Goal: Task Accomplishment & Management: Use online tool/utility

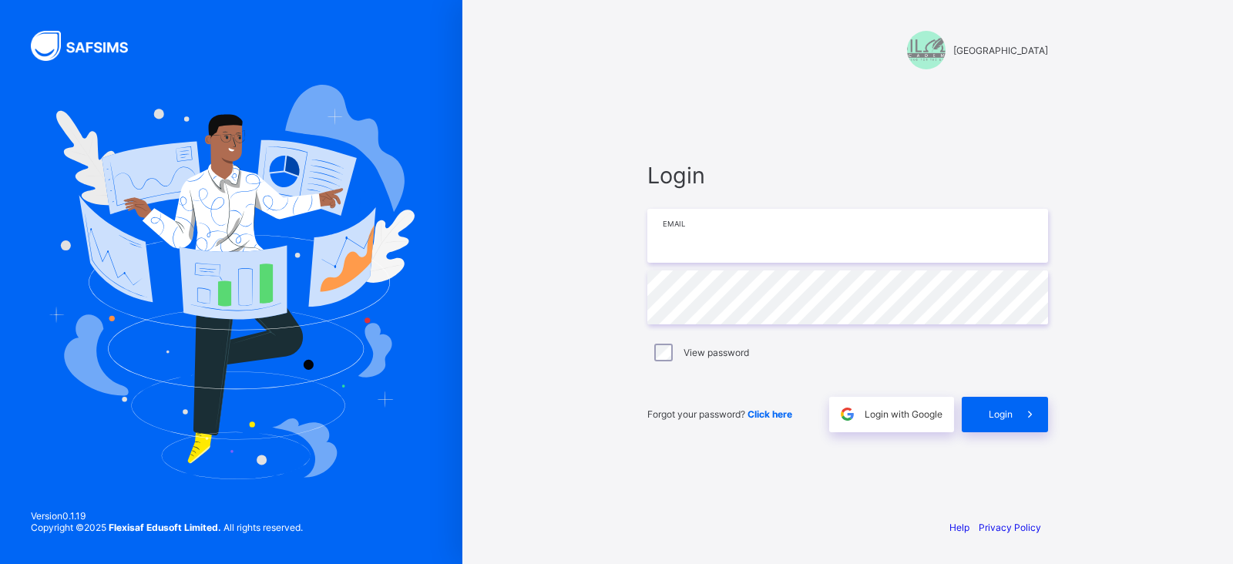
type input "**********"
click at [640, 300] on div "**********" at bounding box center [848, 296] width 432 height 419
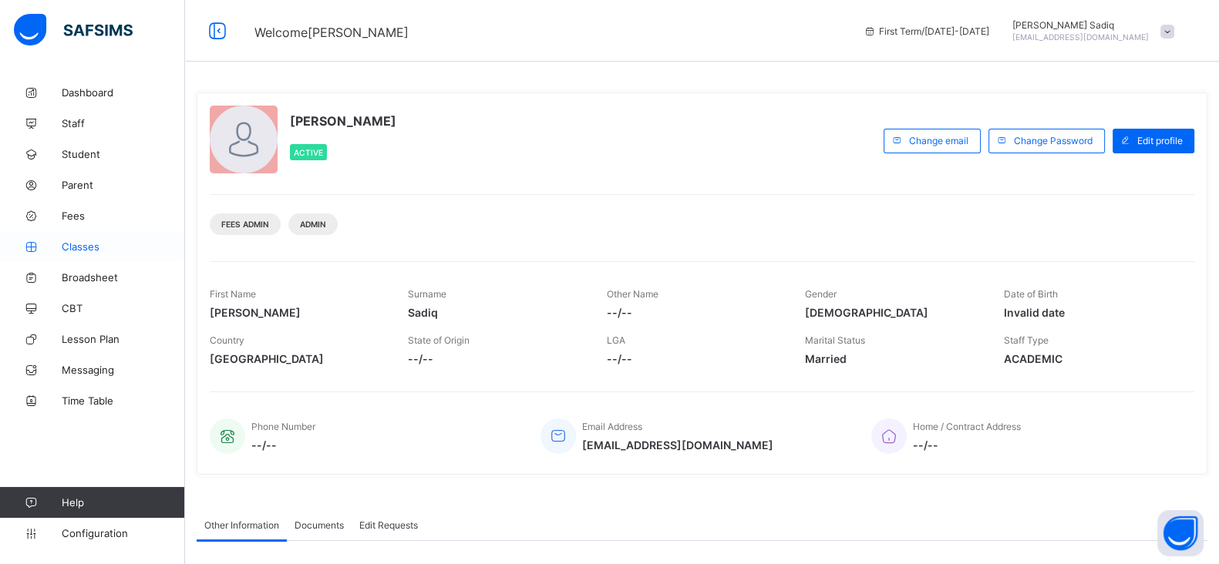
click at [78, 252] on span "Classes" at bounding box center [123, 246] width 123 height 12
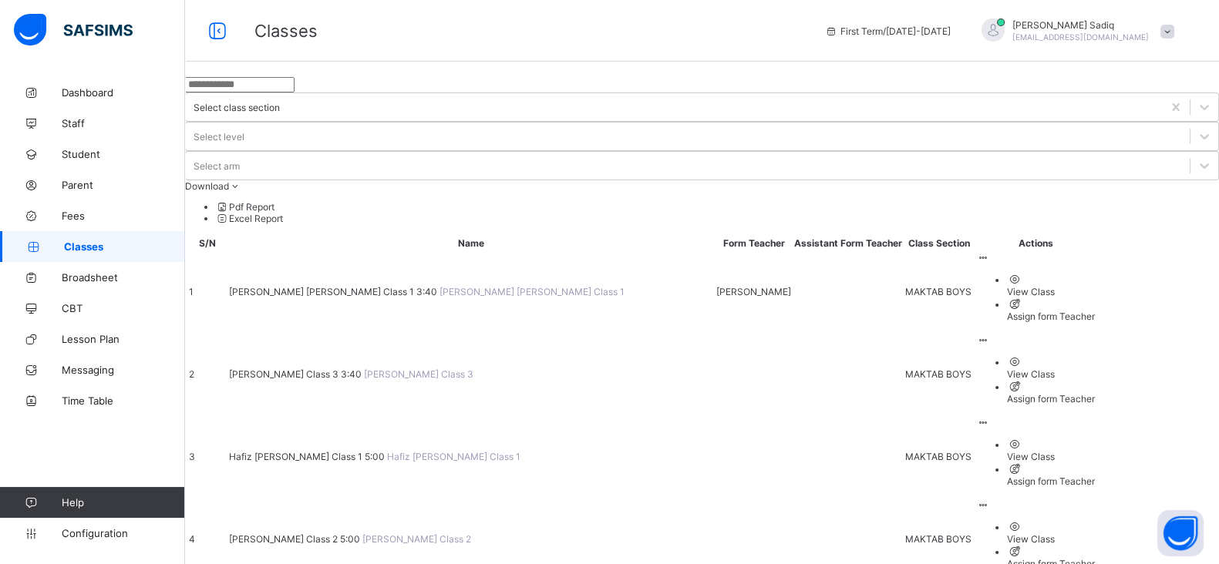
click at [362, 533] on span "[PERSON_NAME] Class 2 5:00" at bounding box center [295, 539] width 133 height 12
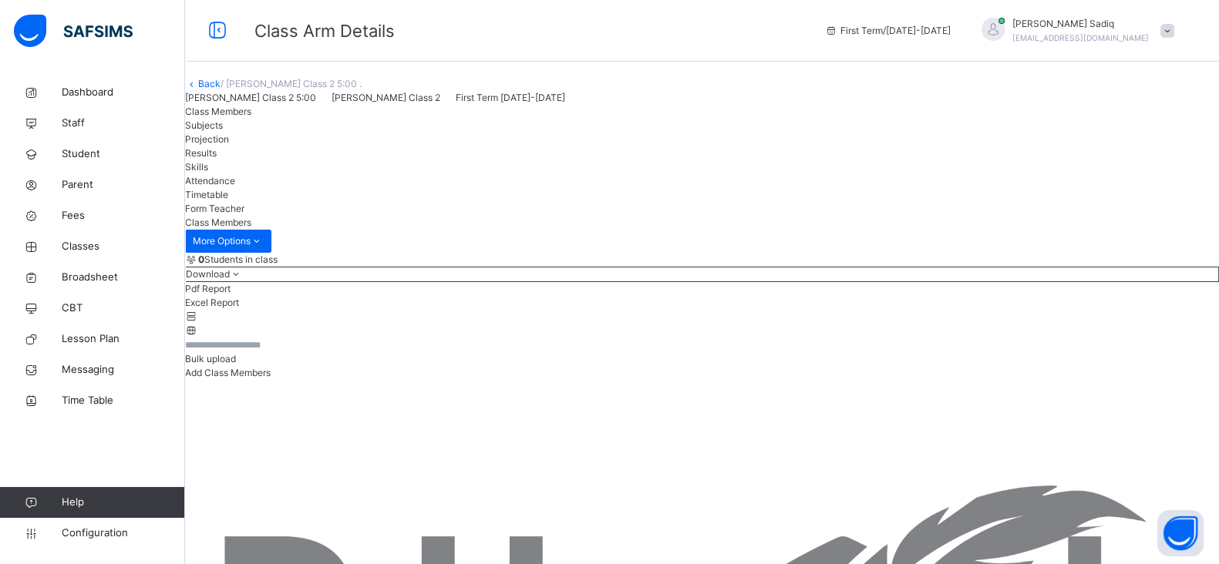
click at [236, 365] on span "Bulk upload" at bounding box center [210, 359] width 51 height 12
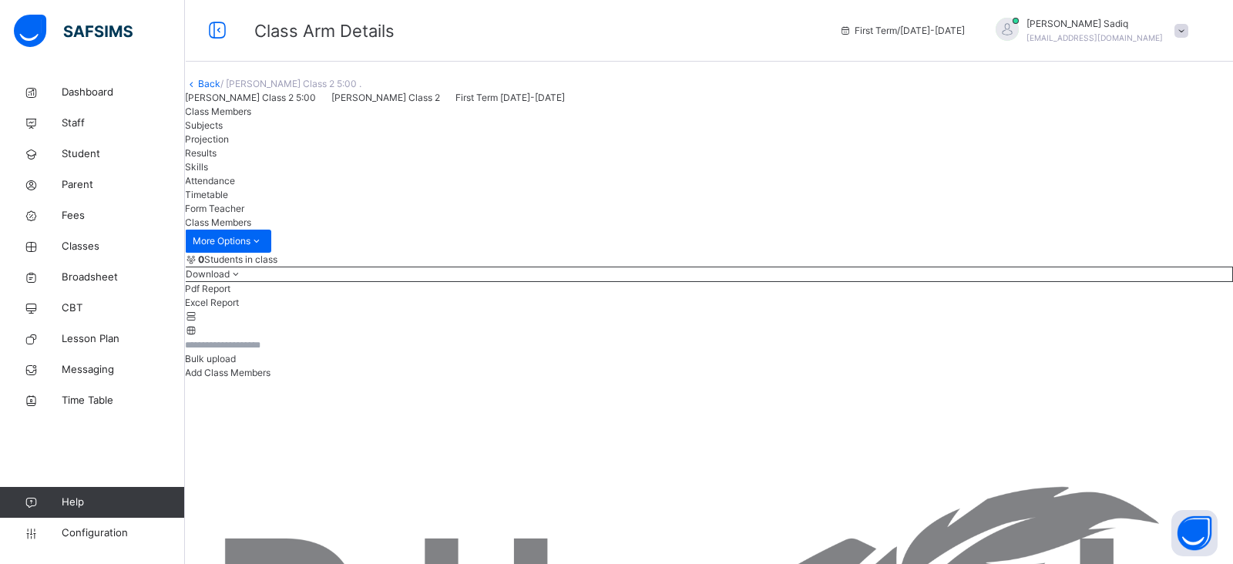
type input "**********"
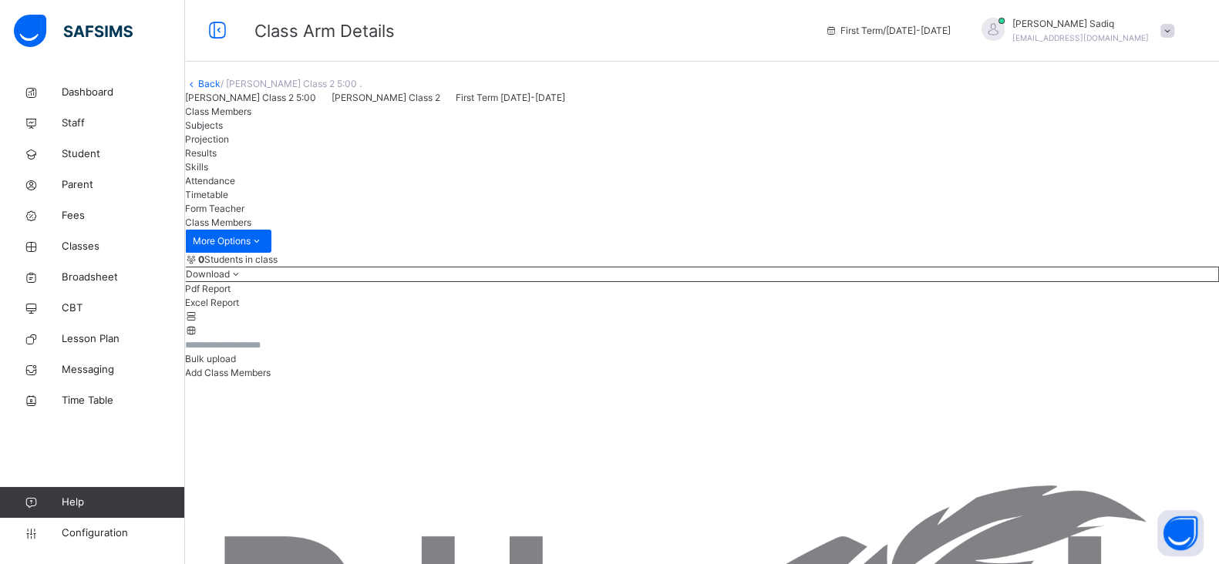
click at [1174, 25] on span at bounding box center [1167, 31] width 14 height 14
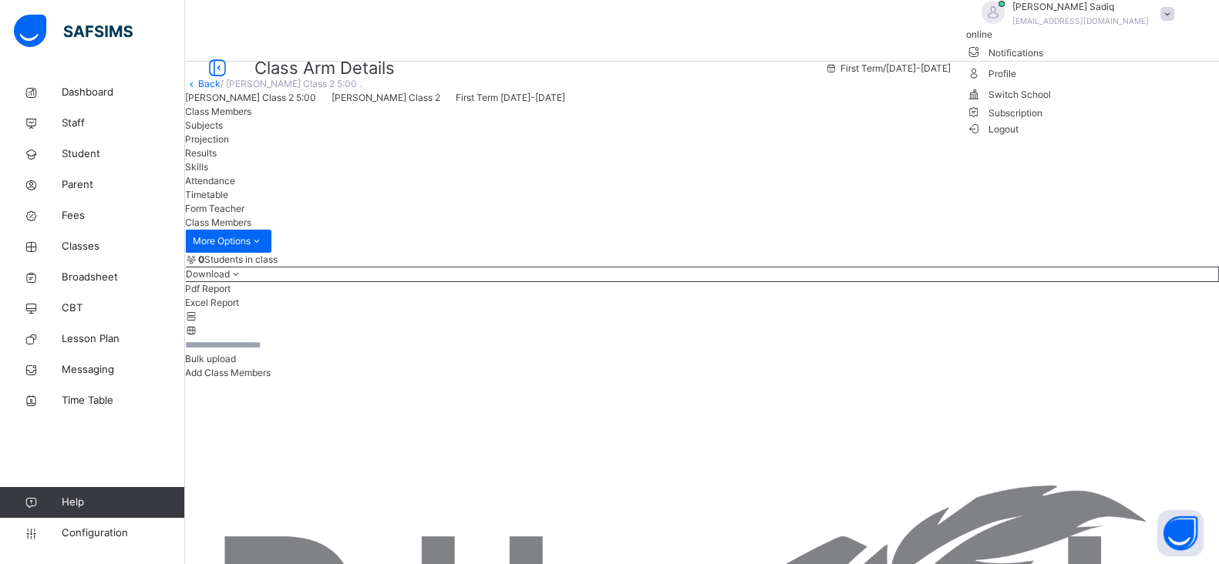
click at [1019, 137] on span "Logout" at bounding box center [992, 129] width 53 height 16
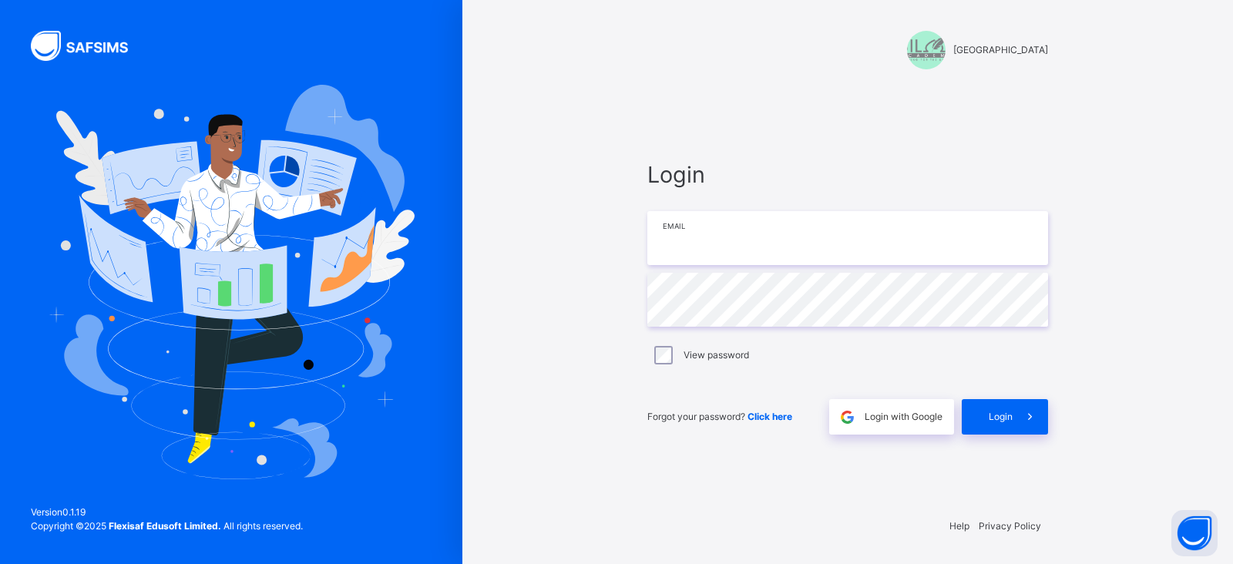
type input "**********"
click at [655, 364] on div "View password" at bounding box center [847, 355] width 401 height 32
click at [1001, 419] on span "Login" at bounding box center [1001, 417] width 24 height 14
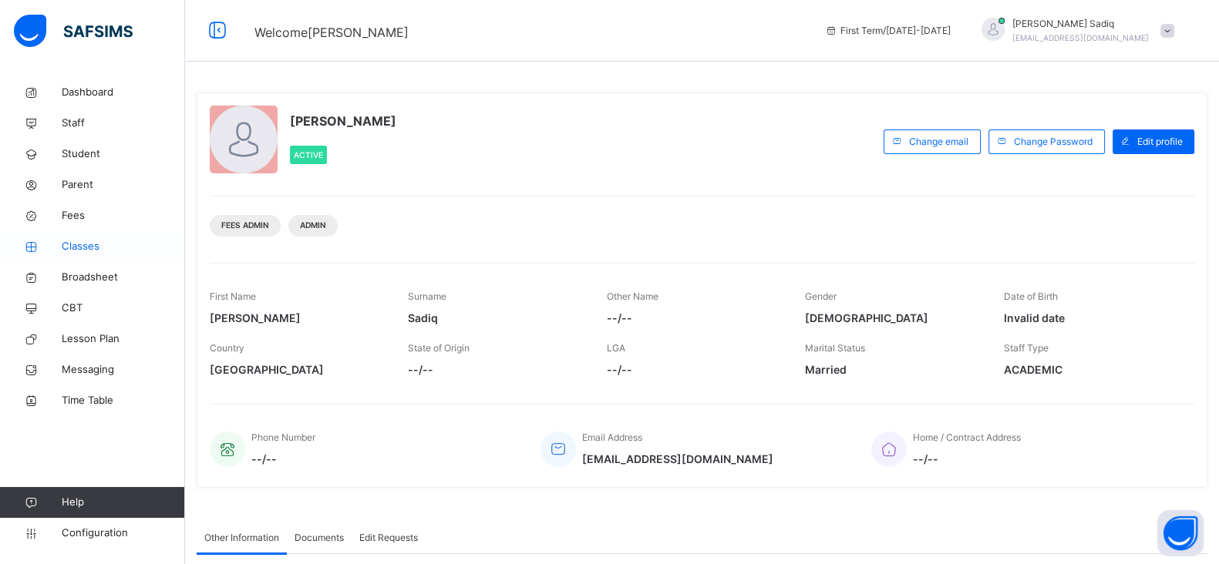
click at [72, 244] on span "Classes" at bounding box center [123, 246] width 123 height 15
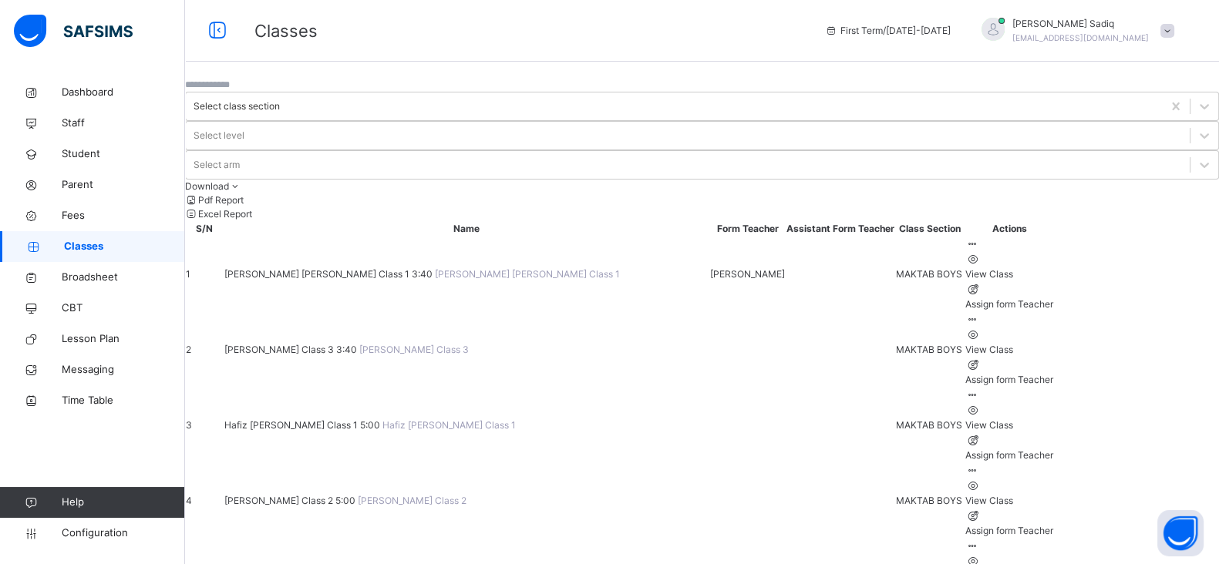
click at [331, 495] on span "[PERSON_NAME] Class 2 5:00" at bounding box center [290, 501] width 133 height 12
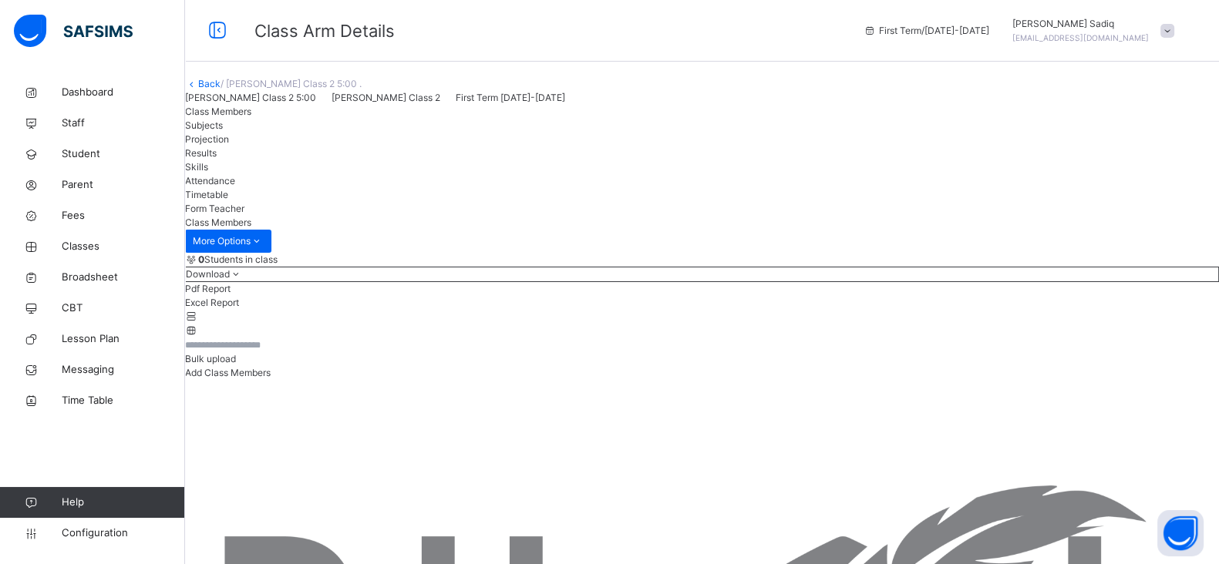
click at [236, 365] on span "Bulk upload" at bounding box center [210, 359] width 51 height 12
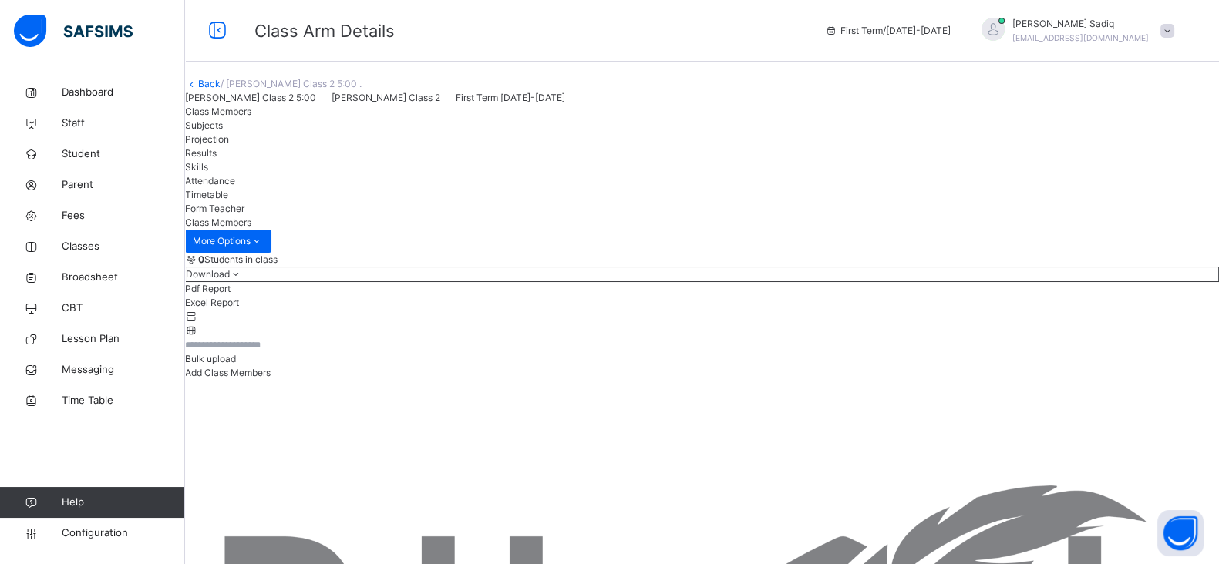
type input "**********"
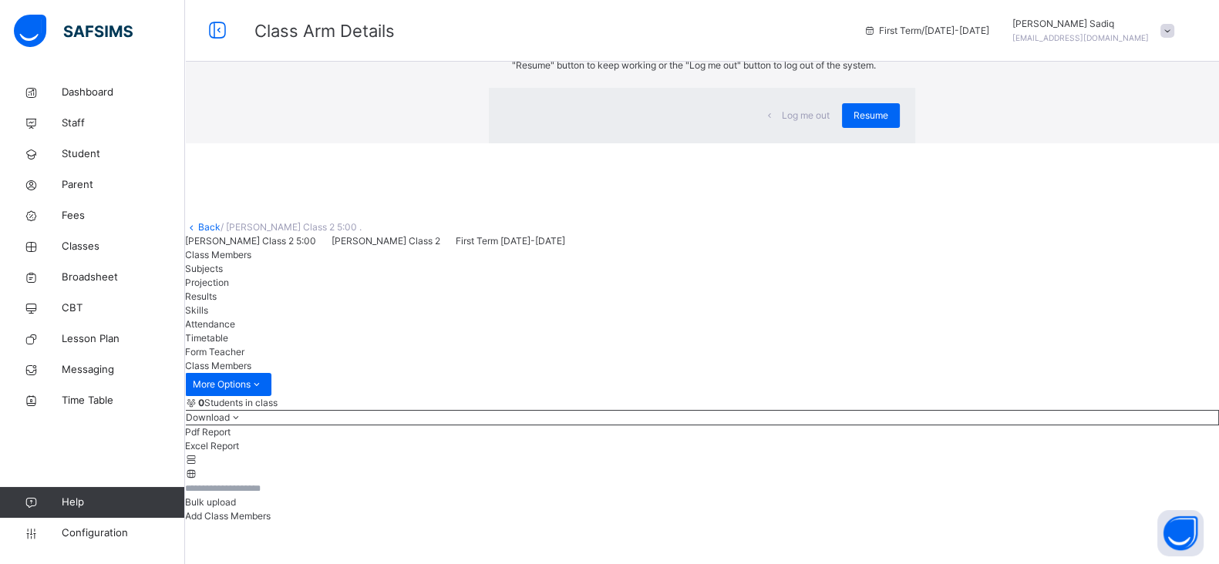
click at [760, 143] on div "× Idle Mode Due to inactivity you would be logged out to the system in the next…" at bounding box center [702, 71] width 1034 height 143
click at [853, 123] on span "Resume" at bounding box center [870, 116] width 35 height 14
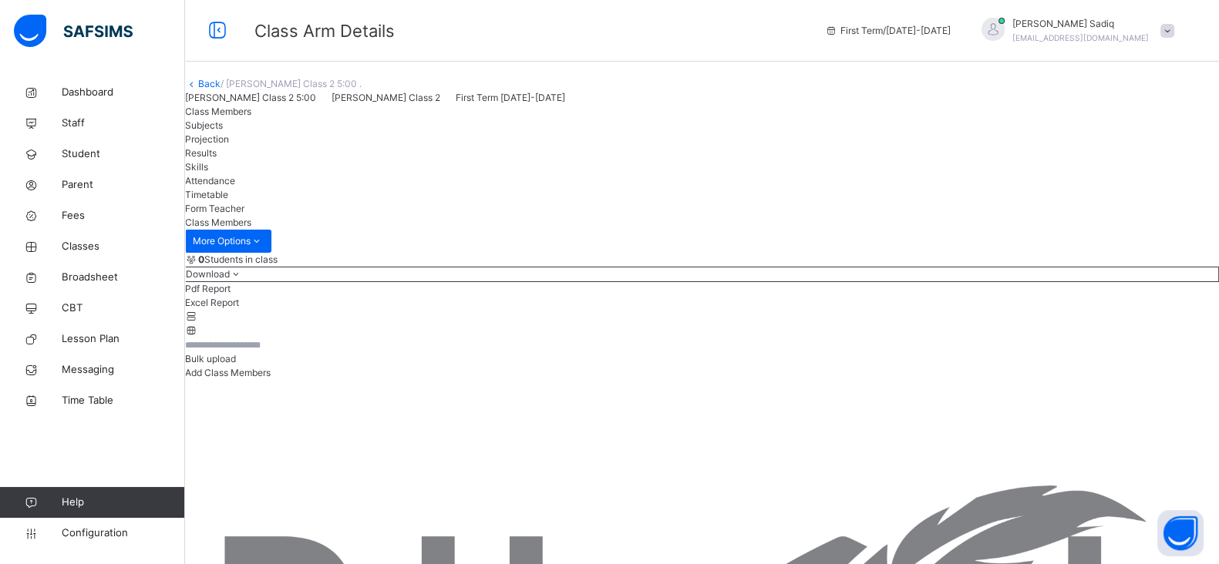
click at [236, 365] on span "Bulk upload" at bounding box center [210, 359] width 51 height 12
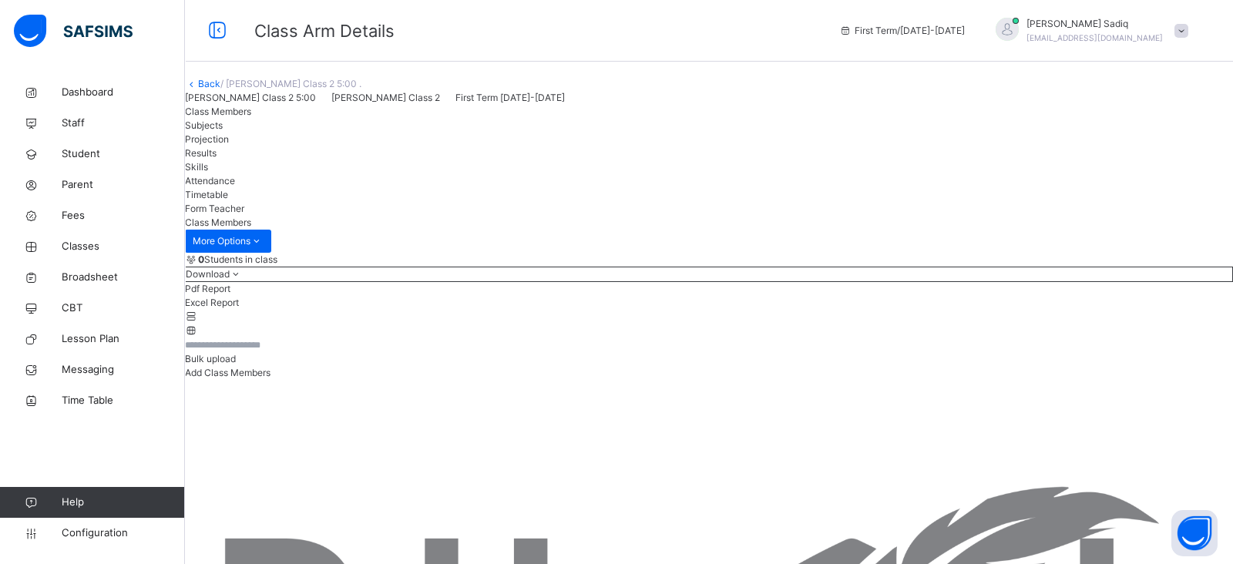
scroll to position [308, 0]
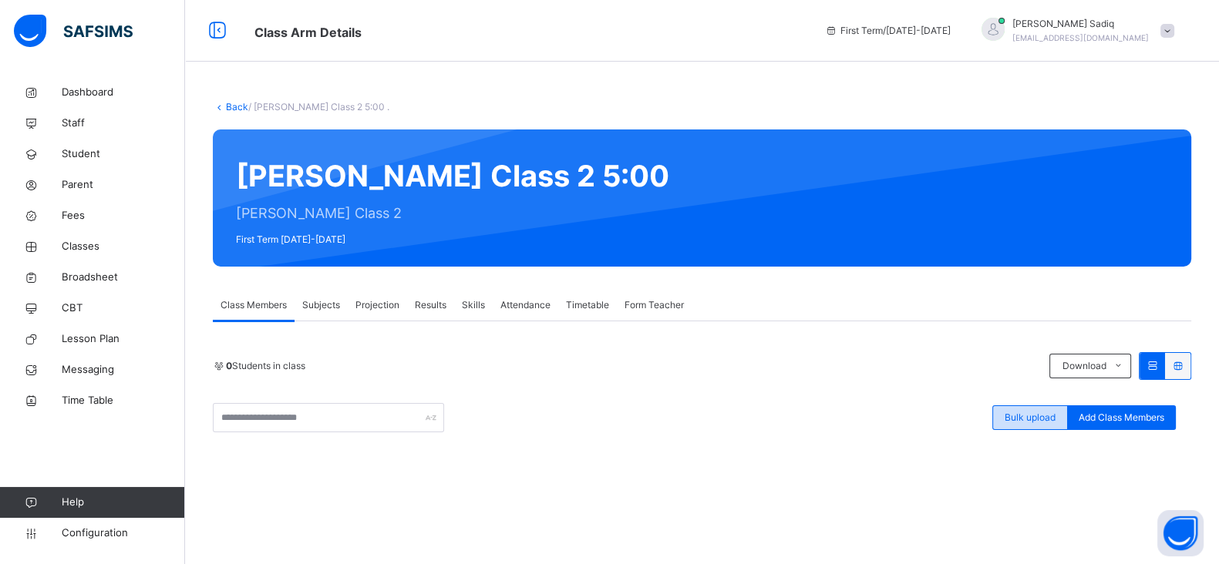
click at [1038, 414] on span "Bulk upload" at bounding box center [1029, 418] width 51 height 14
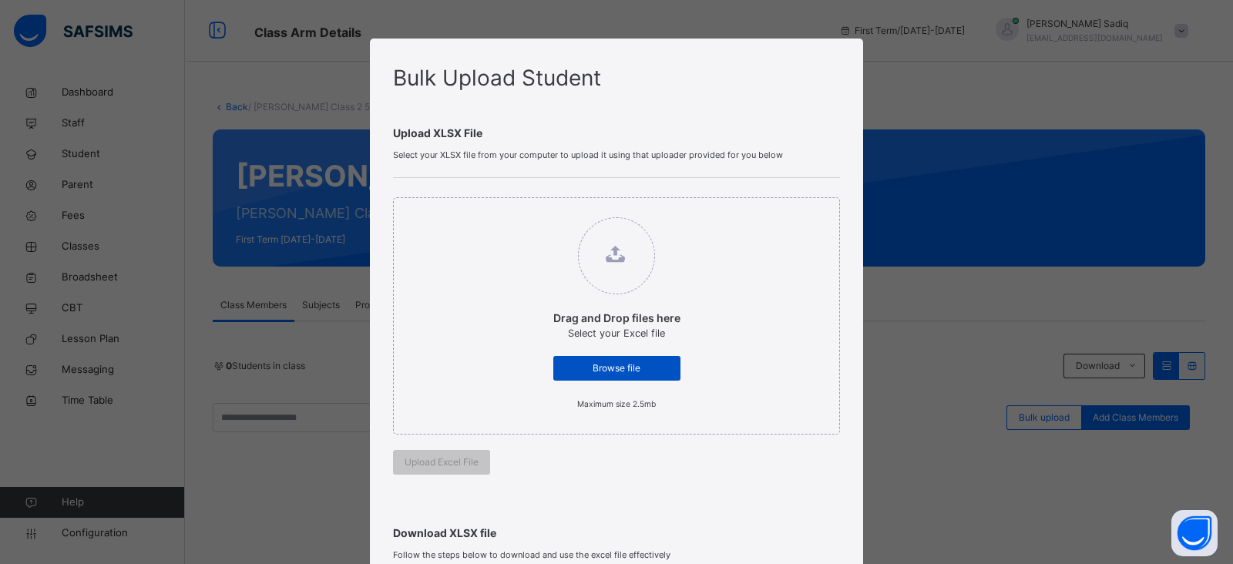
click at [577, 372] on span "Browse file" at bounding box center [617, 369] width 104 height 14
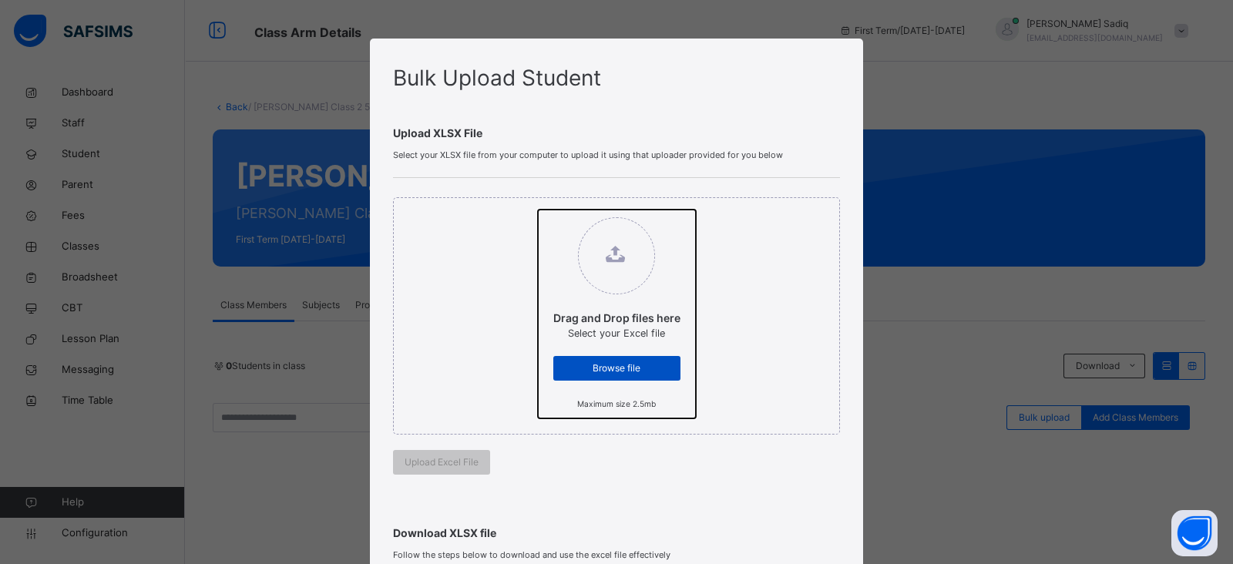
click at [538, 210] on input "Drag and Drop files here Select your Excel file Browse file Maximum size 2.5mb" at bounding box center [538, 210] width 0 height 0
type input "**********"
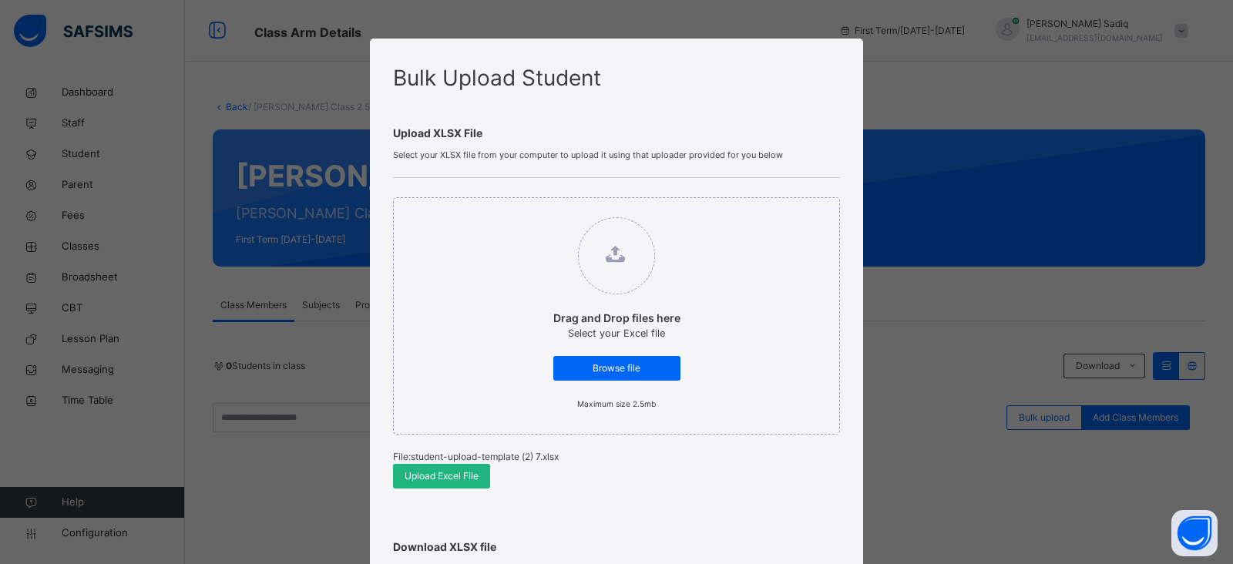
click at [452, 472] on span "Upload Excel File" at bounding box center [442, 476] width 74 height 14
click at [633, 489] on div "Drag and Drop files here Select your Excel file Browse file Maximum size 2.5mb …" at bounding box center [616, 343] width 447 height 330
click at [979, 210] on div "Bulk Upload Student Upload XLSX File Select your XLSX file from your computer t…" at bounding box center [616, 282] width 1233 height 564
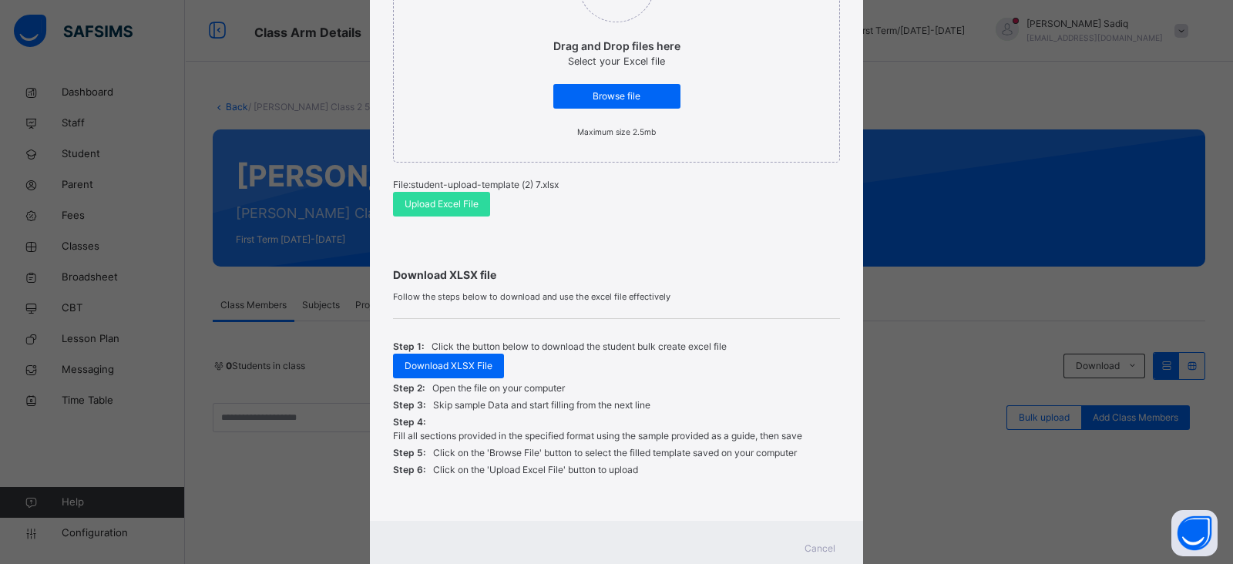
scroll to position [322, 0]
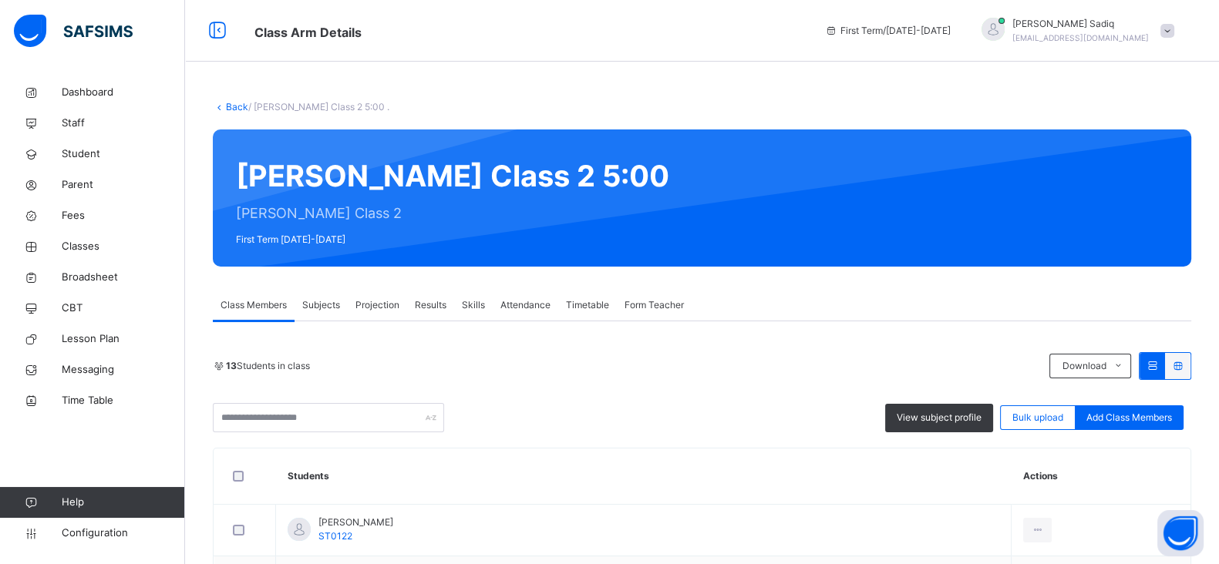
click at [234, 109] on link "Back" at bounding box center [237, 107] width 22 height 12
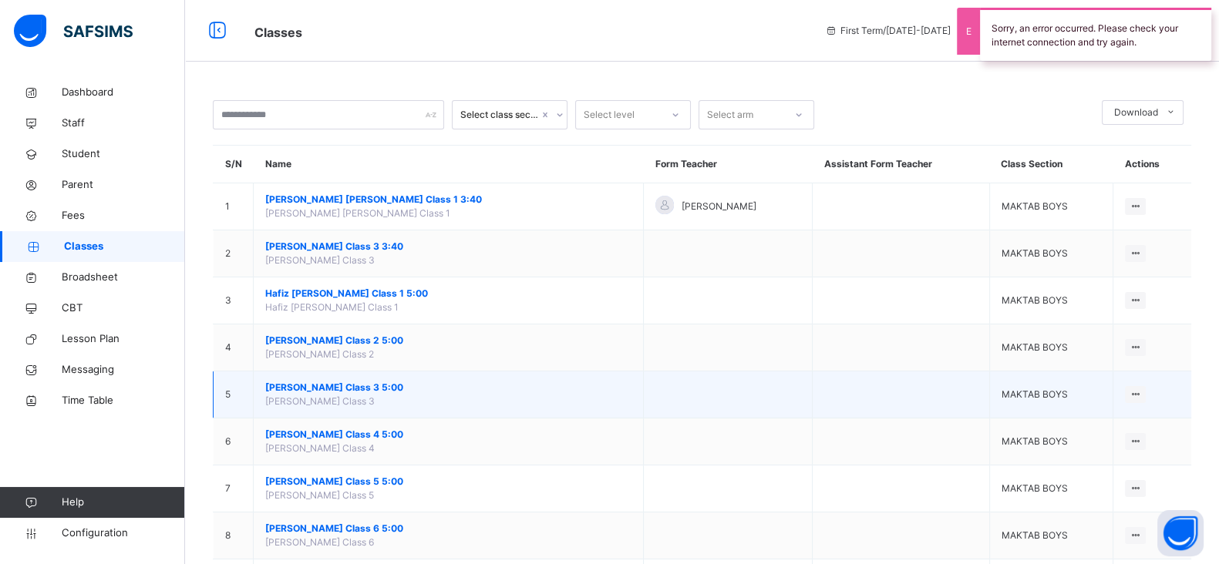
click at [375, 387] on span "[PERSON_NAME] Class 3 5:00" at bounding box center [448, 388] width 366 height 14
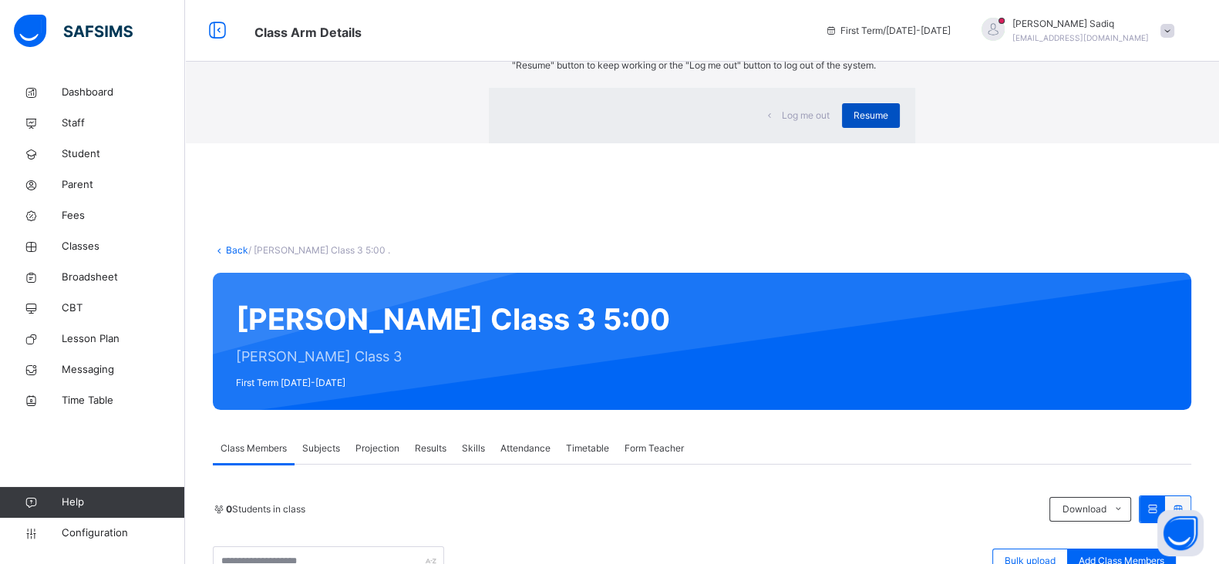
click at [853, 123] on span "Resume" at bounding box center [870, 116] width 35 height 14
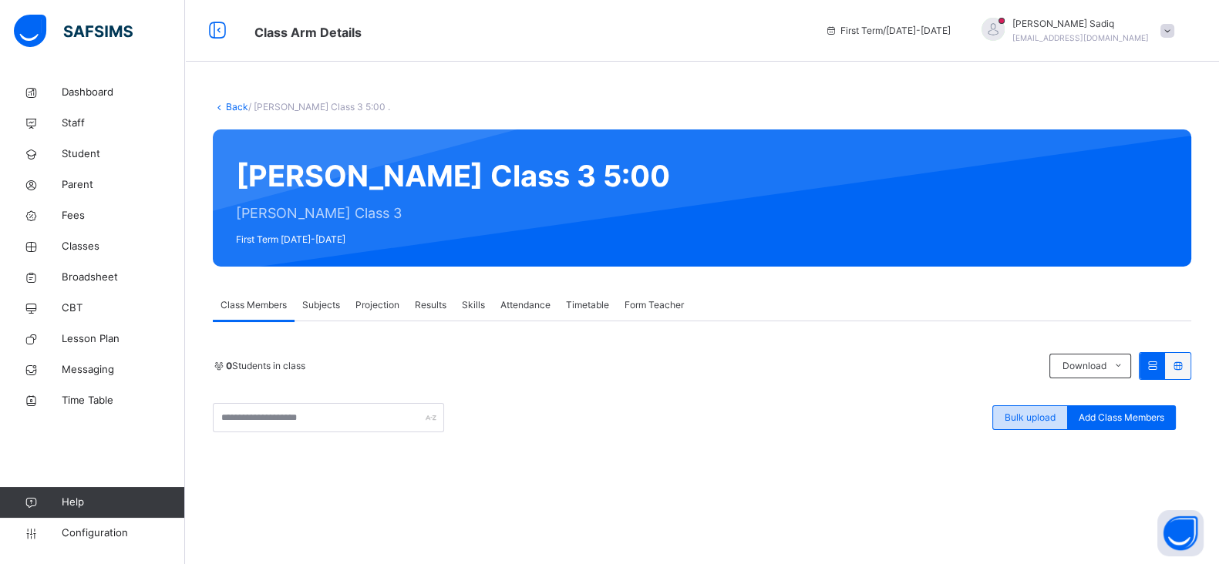
click at [1024, 418] on span "Bulk upload" at bounding box center [1029, 418] width 51 height 14
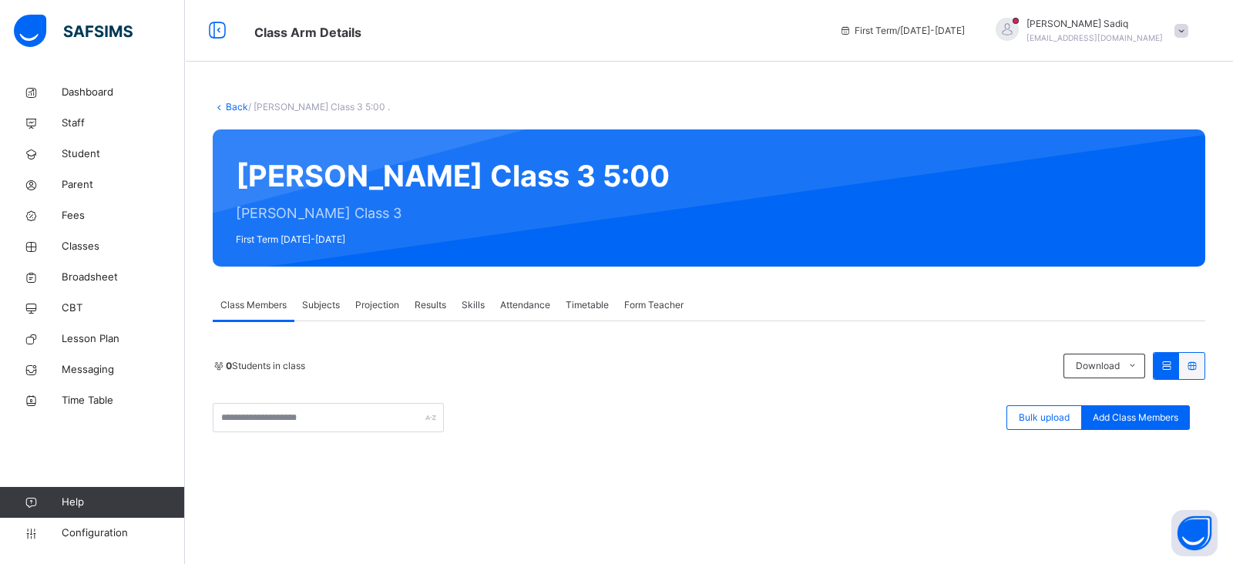
type input "**********"
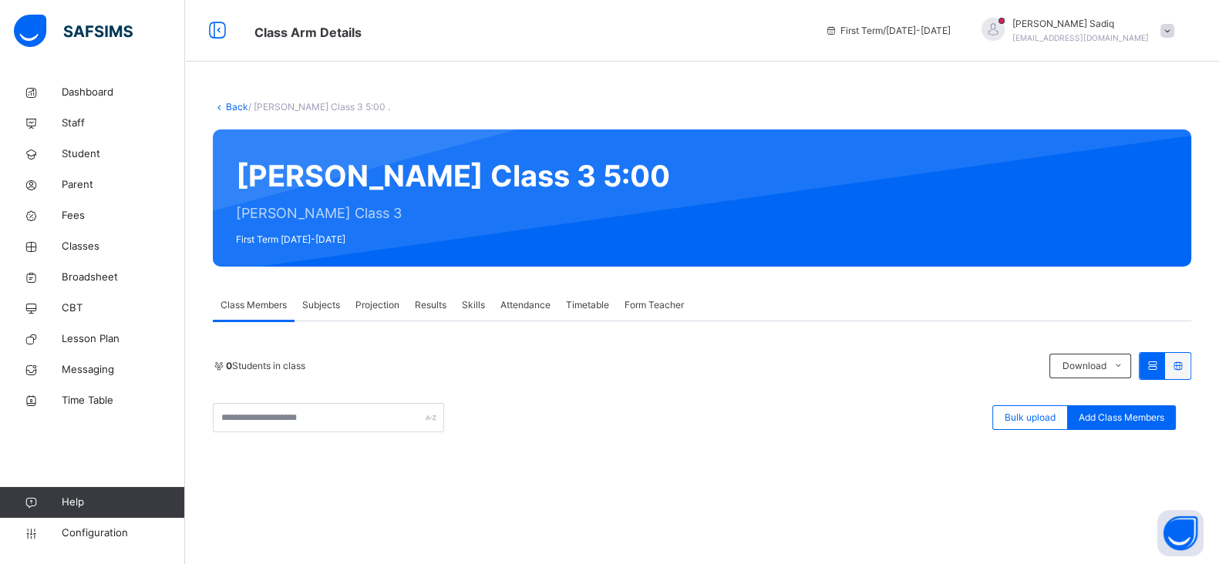
click at [230, 108] on link "Back" at bounding box center [237, 107] width 22 height 12
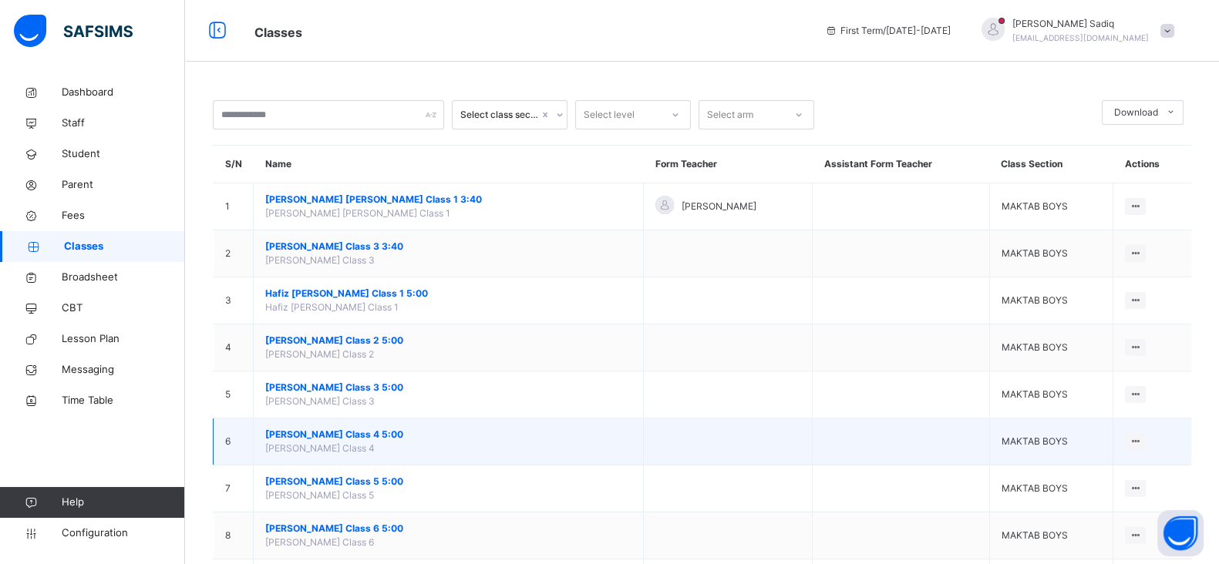
click at [366, 431] on span "[PERSON_NAME] Class 4 5:00" at bounding box center [448, 435] width 366 height 14
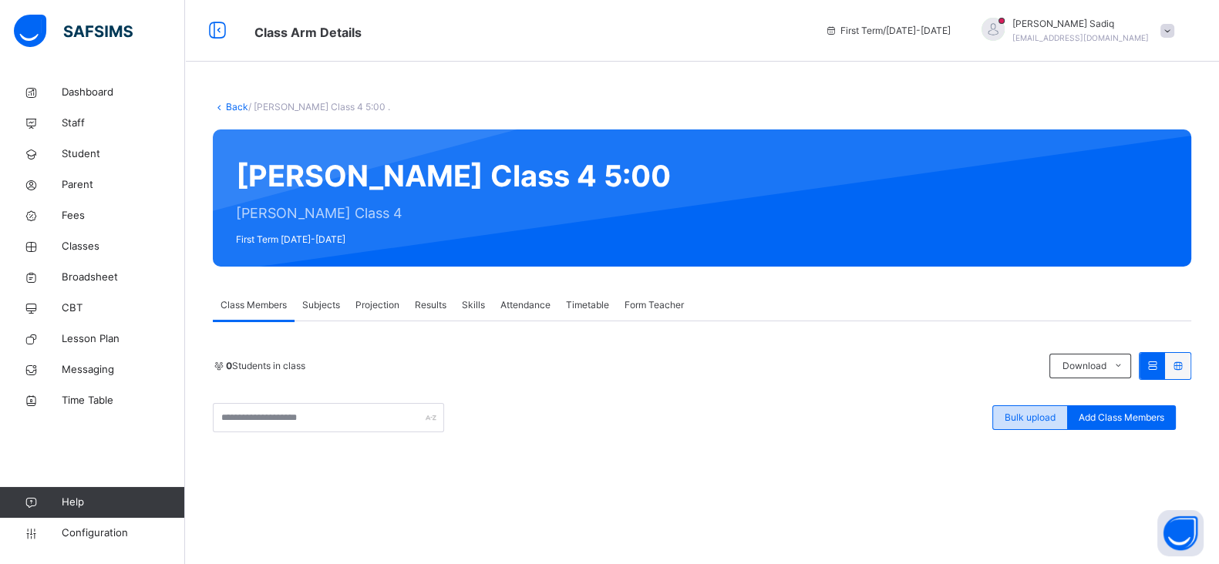
click at [1031, 428] on div "Bulk upload" at bounding box center [1030, 417] width 76 height 25
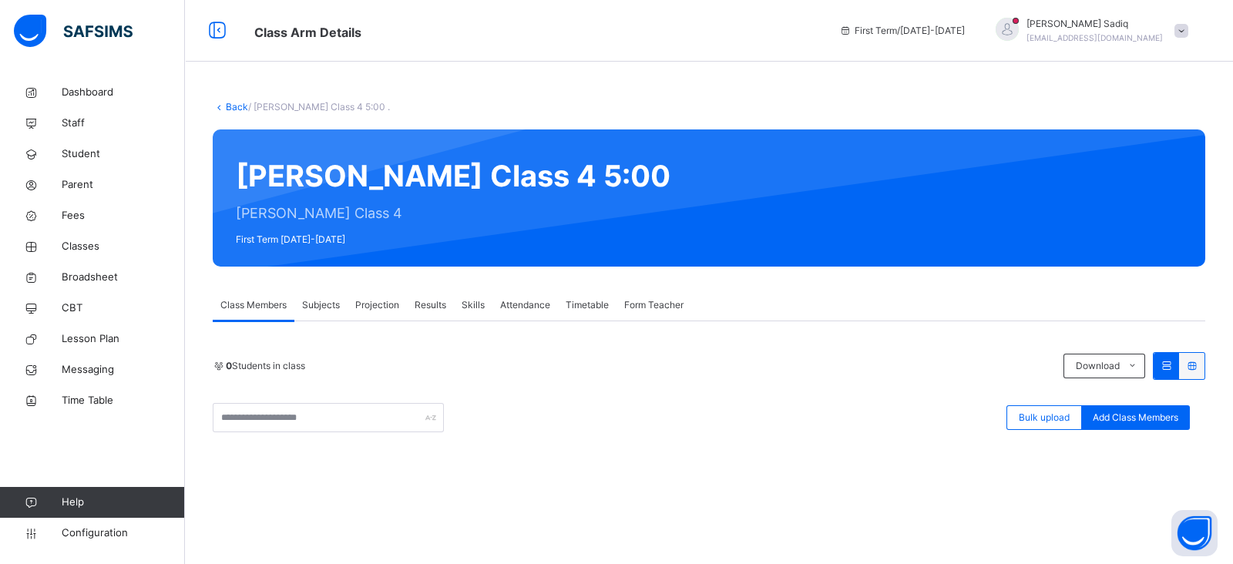
type input "**********"
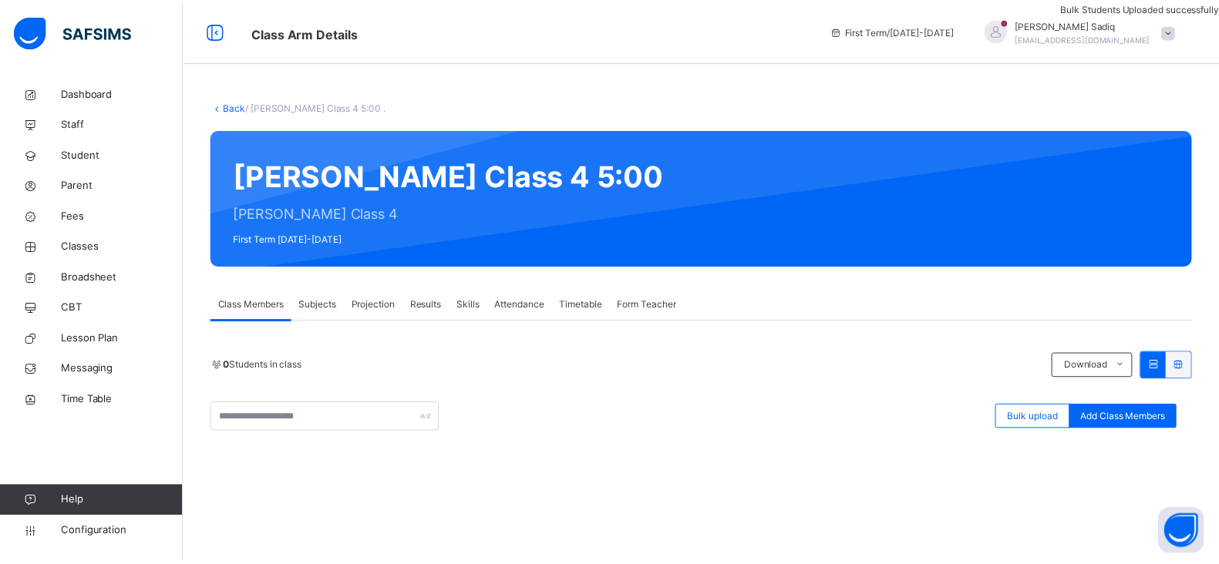
scroll to position [322, 0]
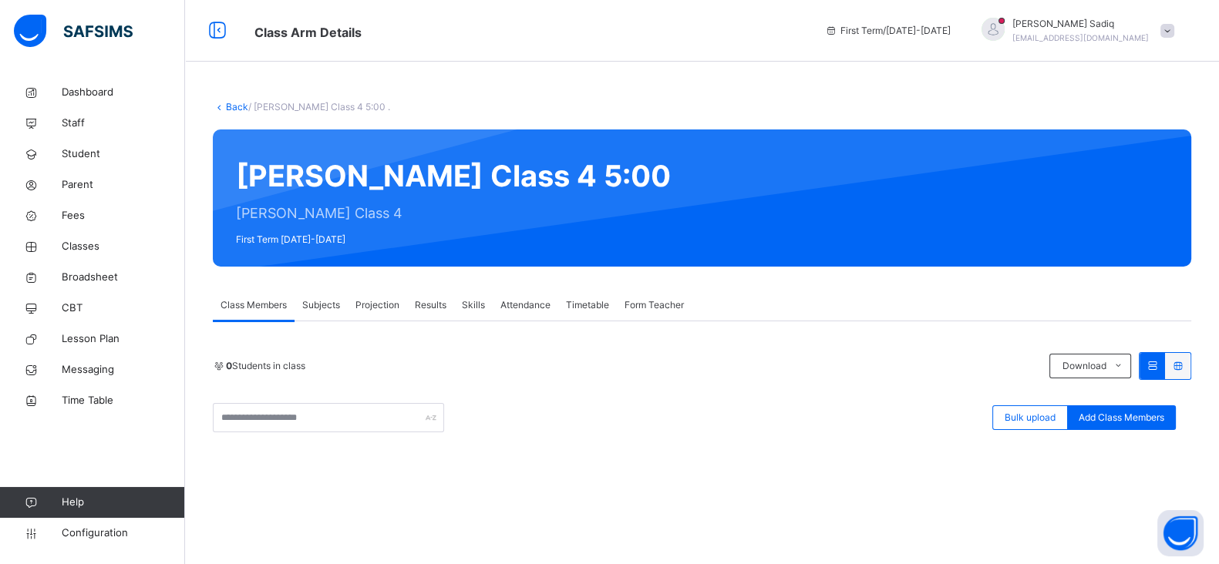
click at [237, 109] on link "Back" at bounding box center [237, 107] width 22 height 12
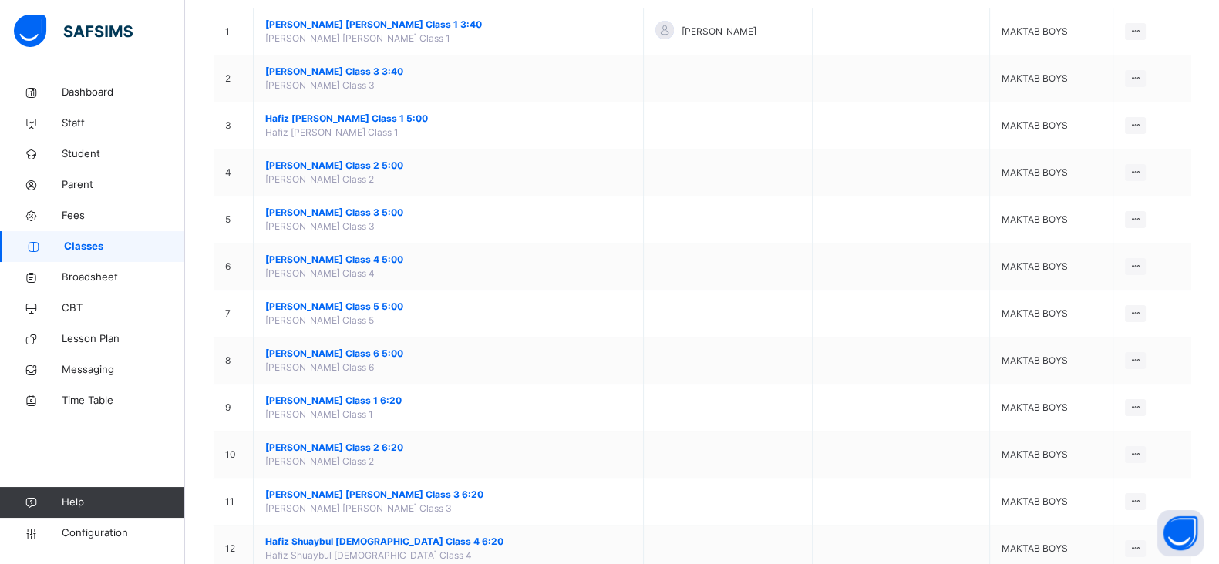
scroll to position [181, 0]
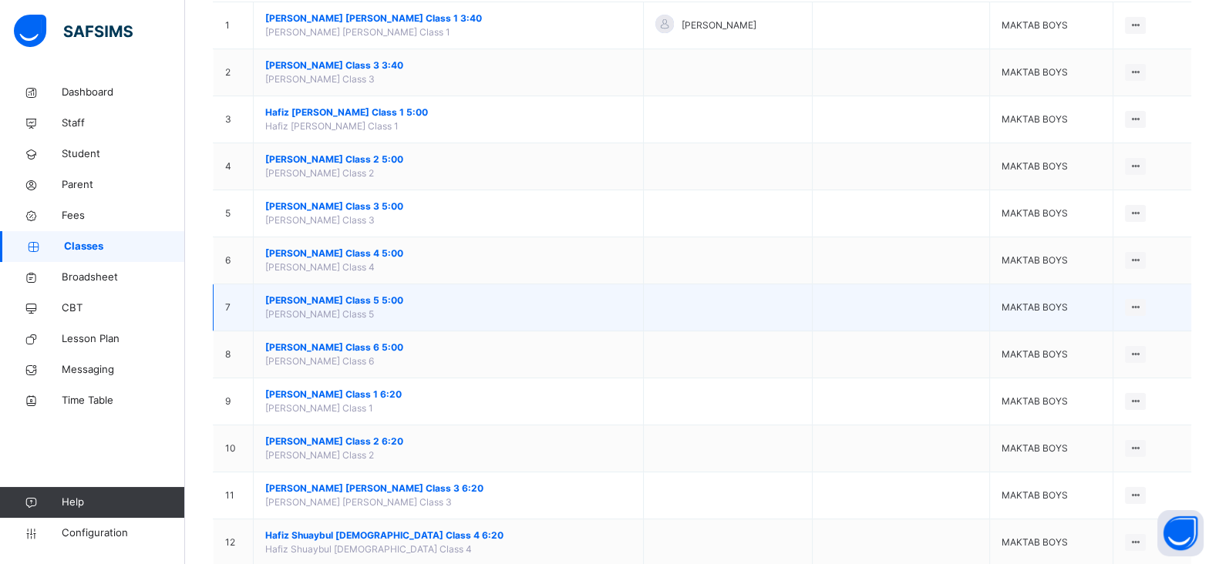
click at [342, 298] on span "[PERSON_NAME] Class 5 5:00" at bounding box center [448, 301] width 366 height 14
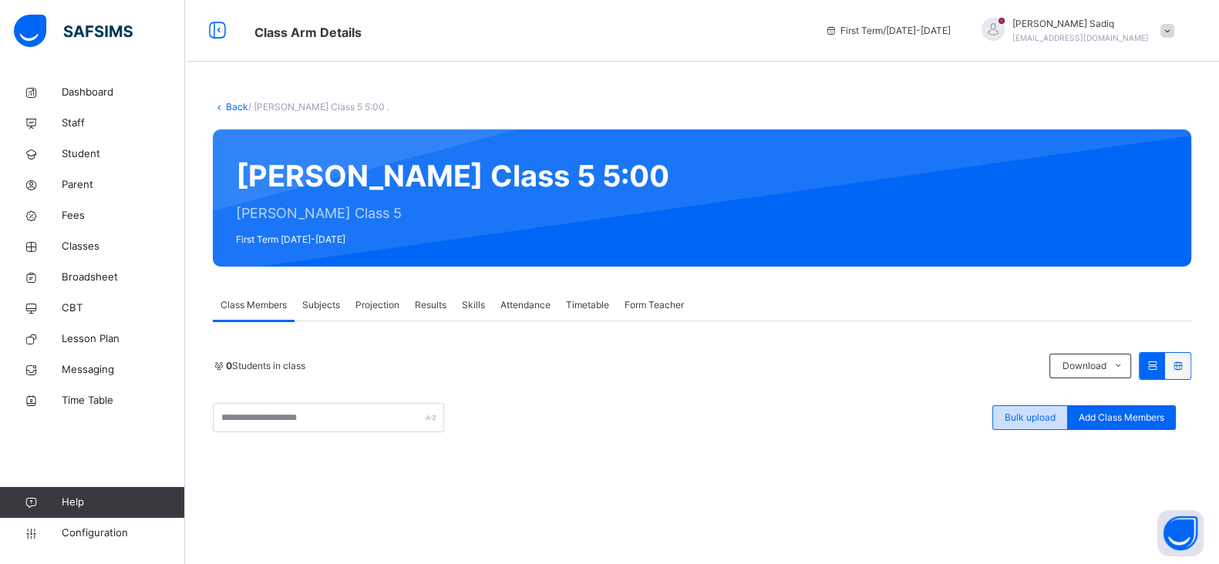
click at [1043, 406] on div "Bulk upload" at bounding box center [1030, 417] width 76 height 25
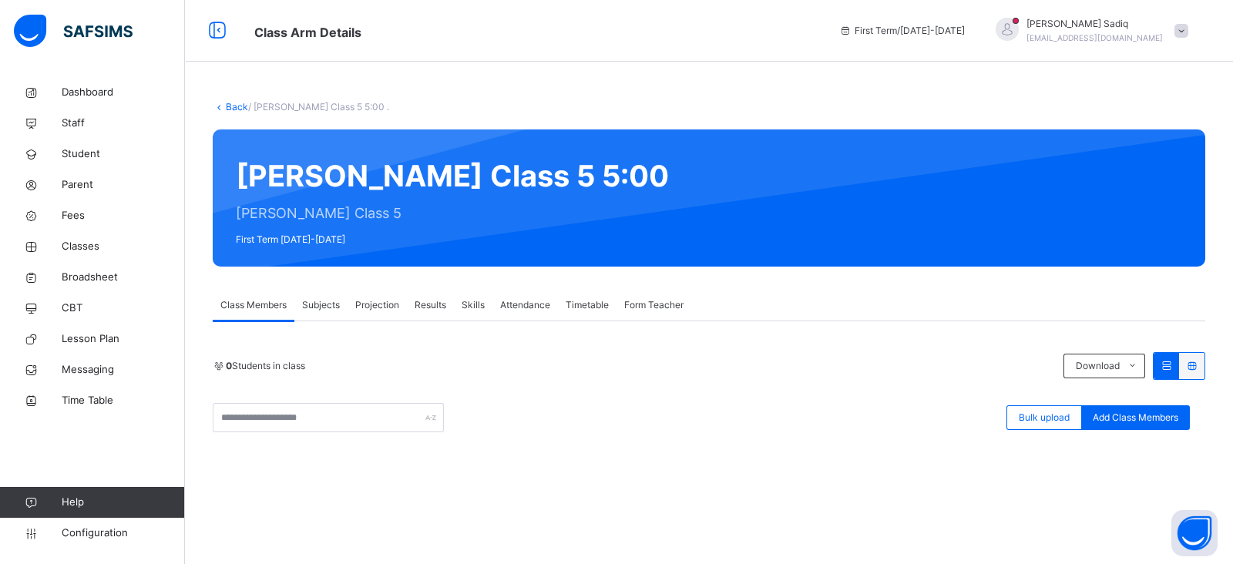
type input "**********"
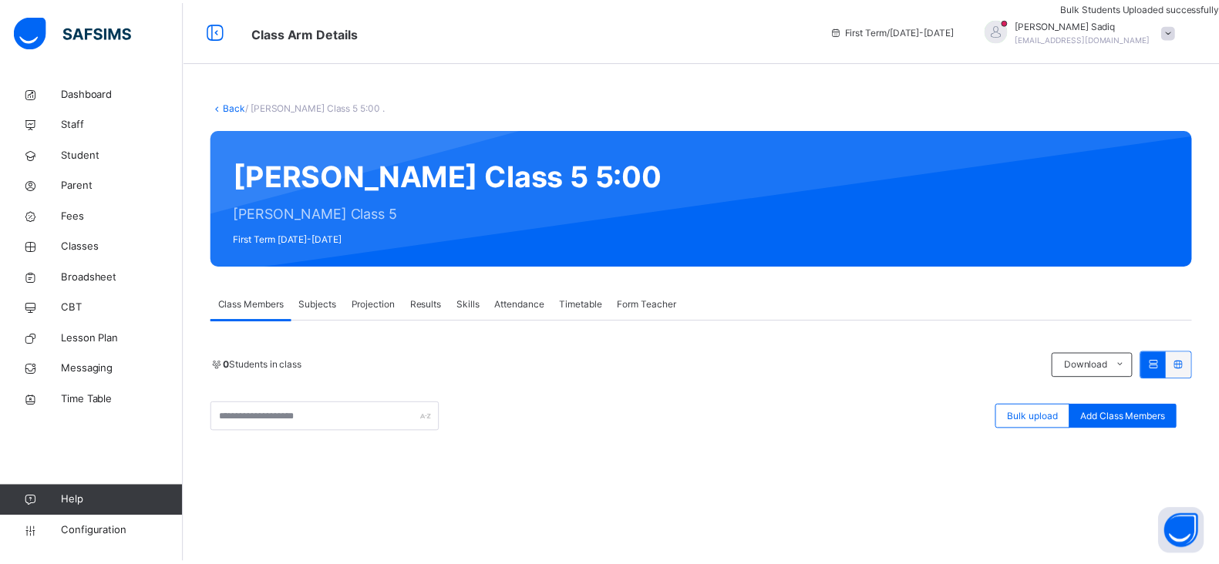
scroll to position [322, 0]
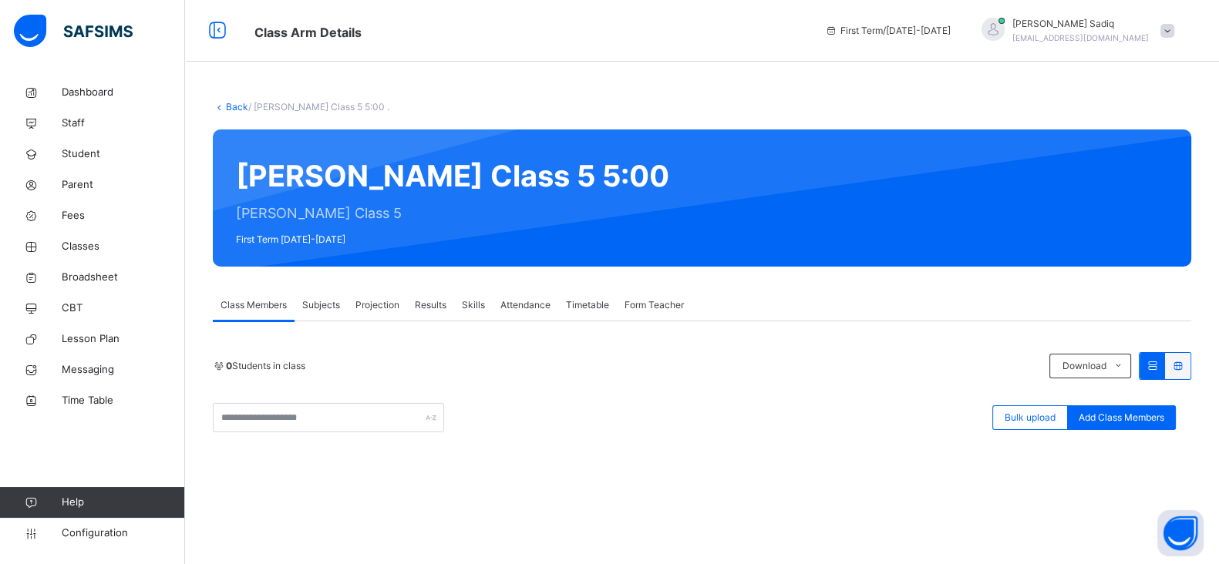
click at [227, 109] on link "Back" at bounding box center [237, 107] width 22 height 12
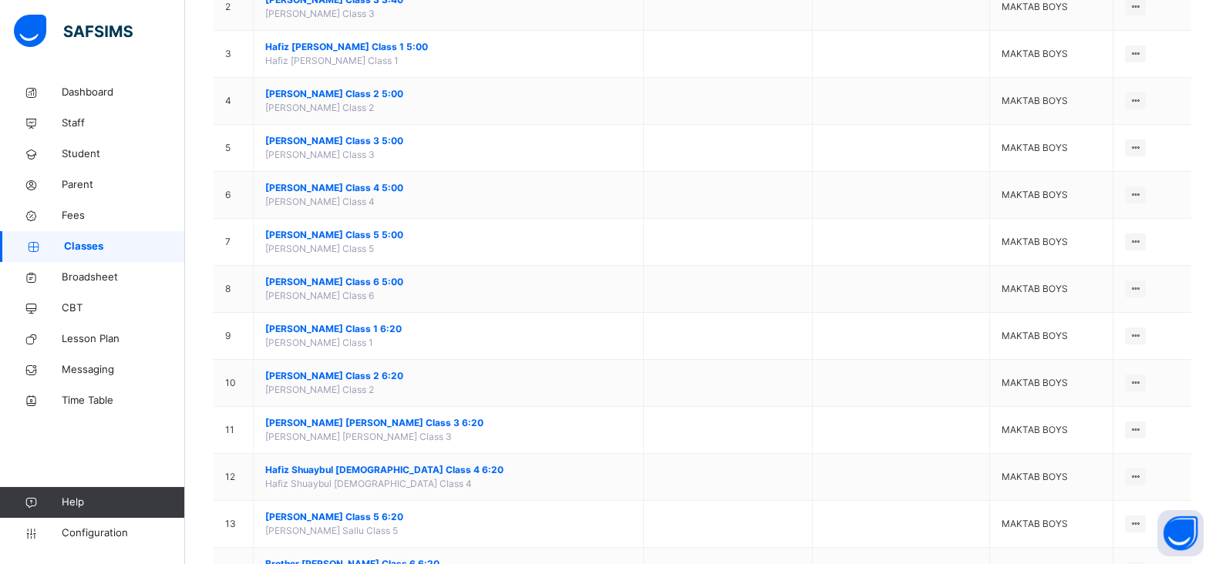
scroll to position [254, 0]
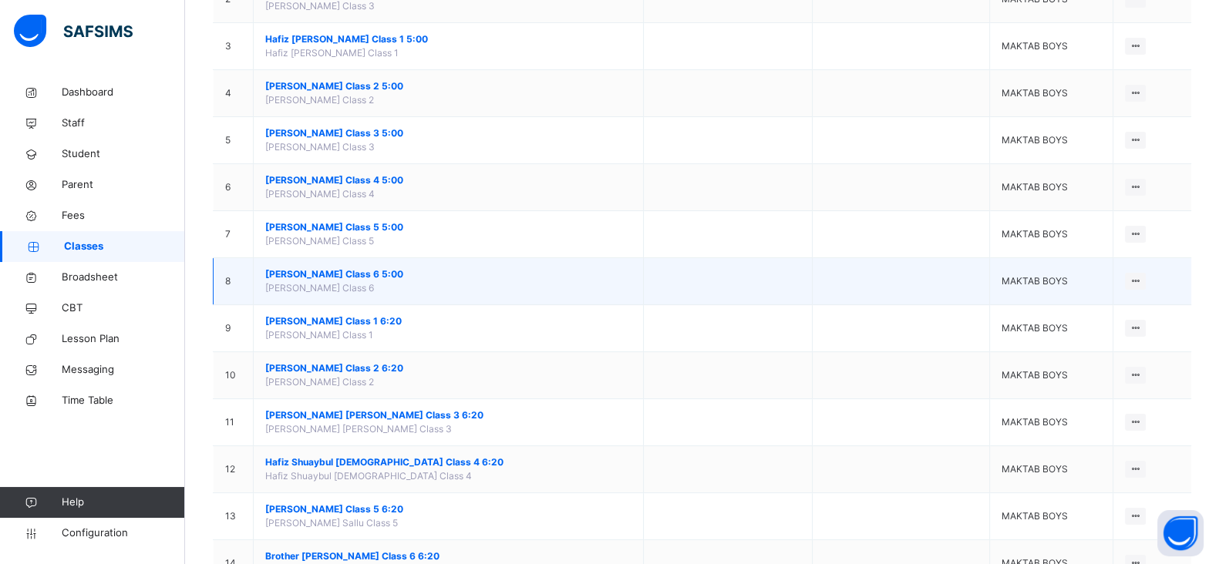
click at [344, 274] on span "[PERSON_NAME] Class 6 5:00" at bounding box center [448, 274] width 366 height 14
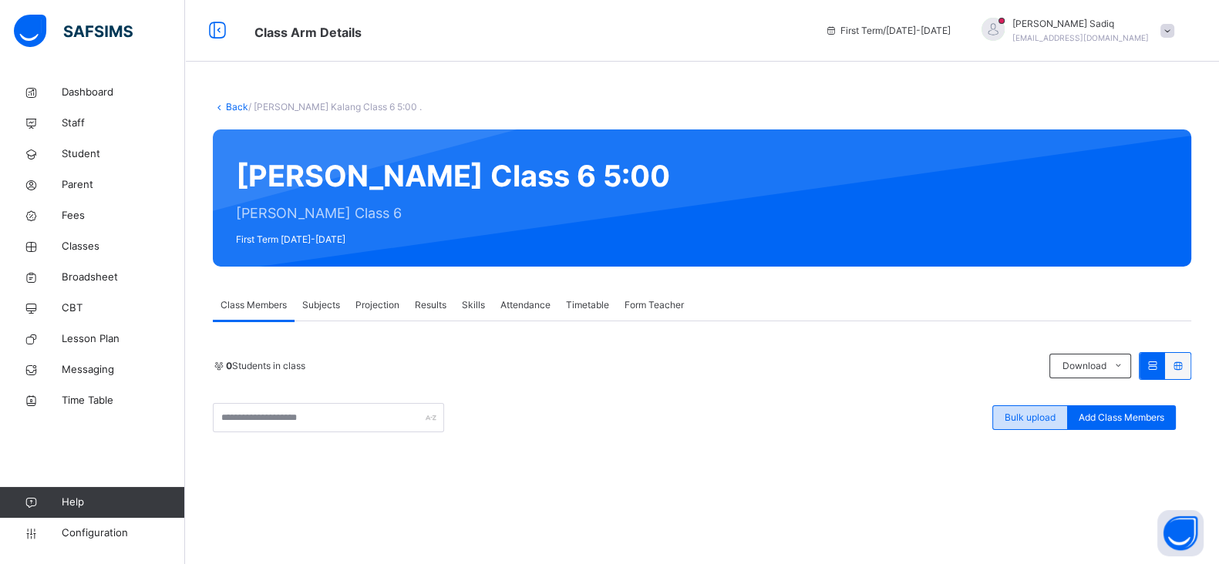
click at [1041, 409] on div "Bulk upload" at bounding box center [1030, 417] width 76 height 25
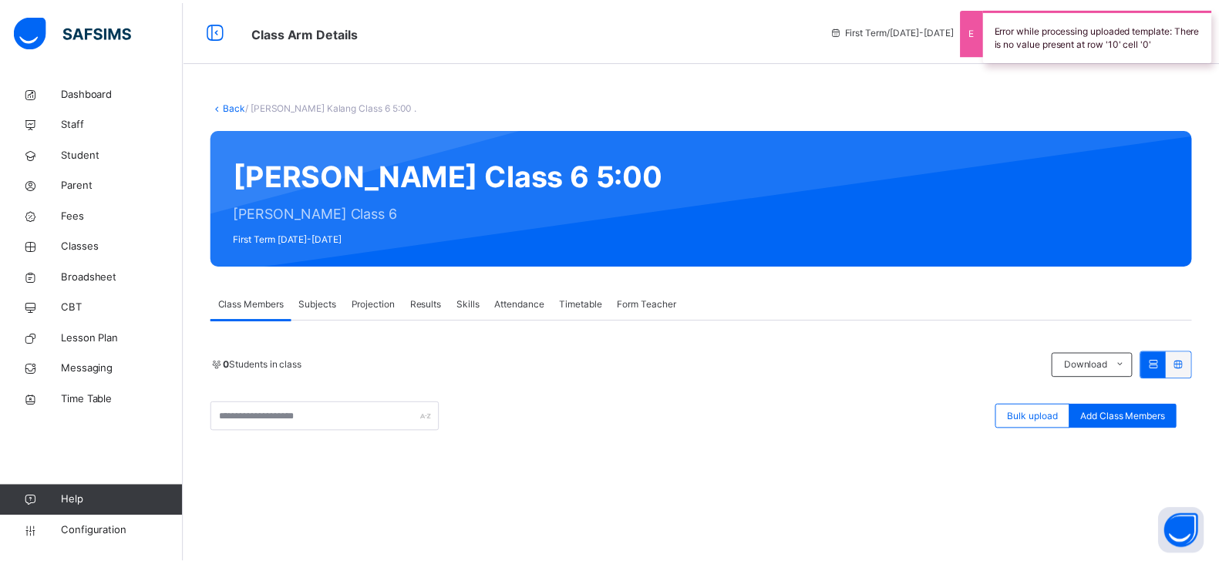
scroll to position [322, 0]
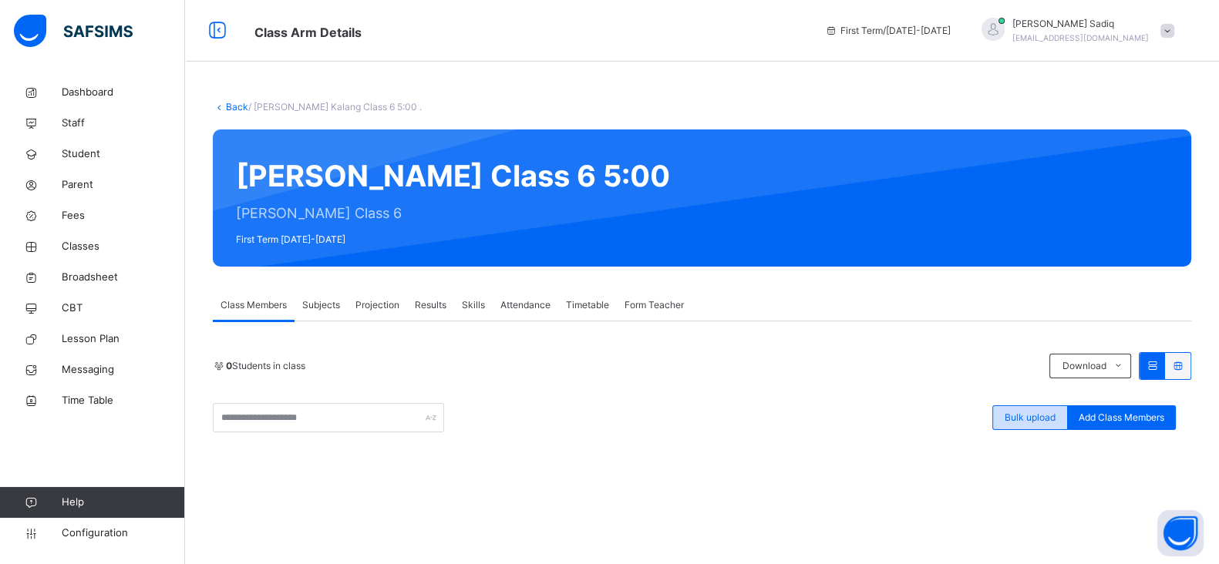
click at [1037, 419] on span "Bulk upload" at bounding box center [1029, 418] width 51 height 14
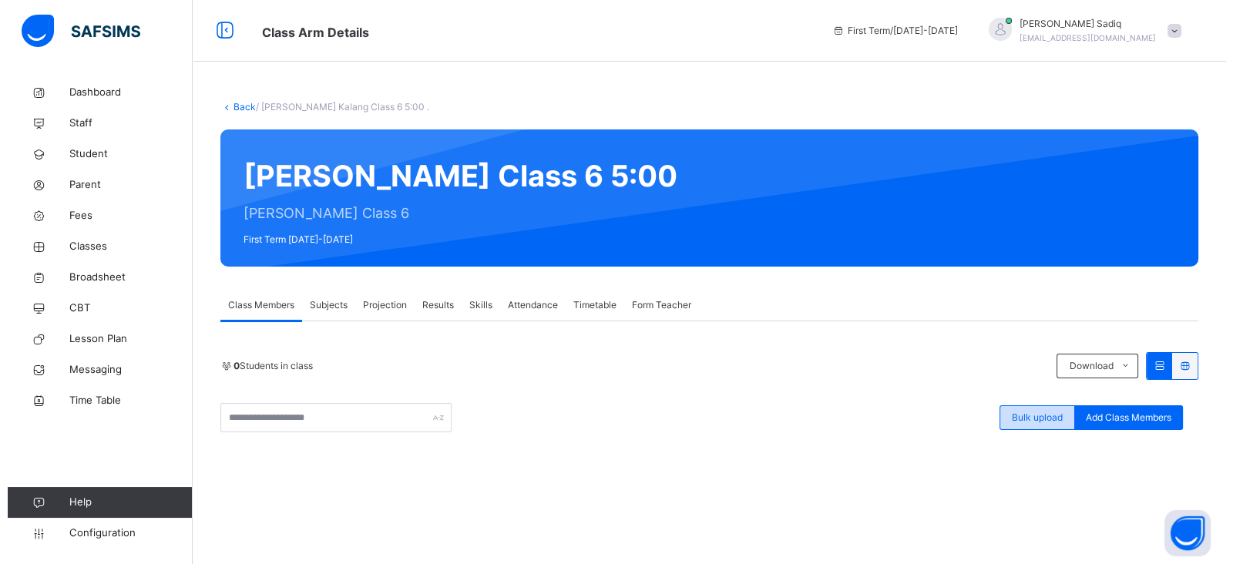
scroll to position [308, 0]
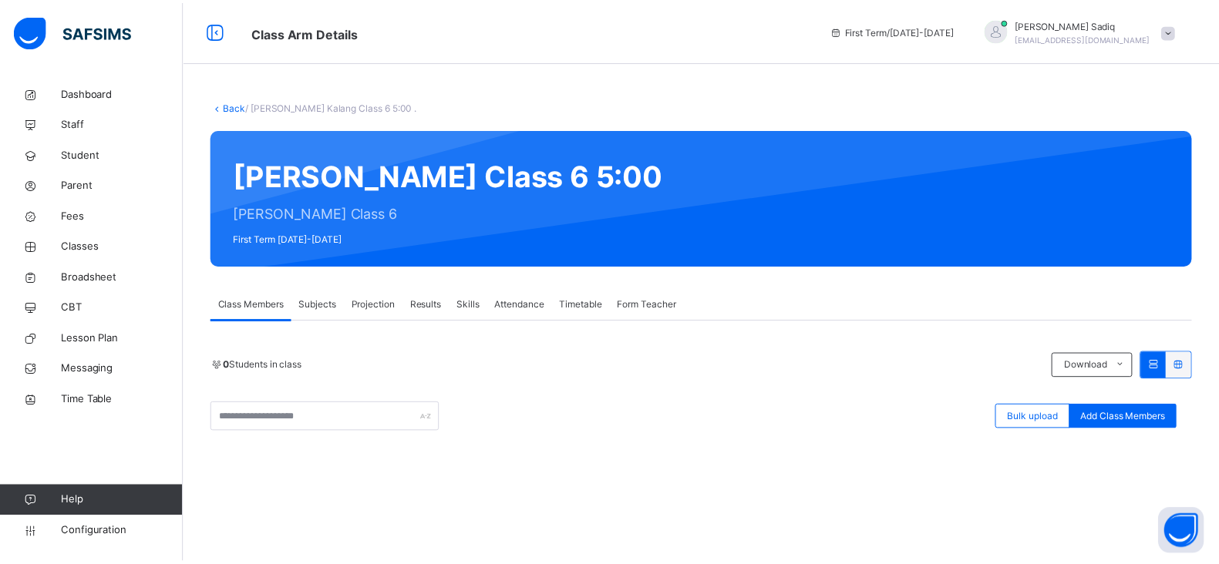
scroll to position [0, 0]
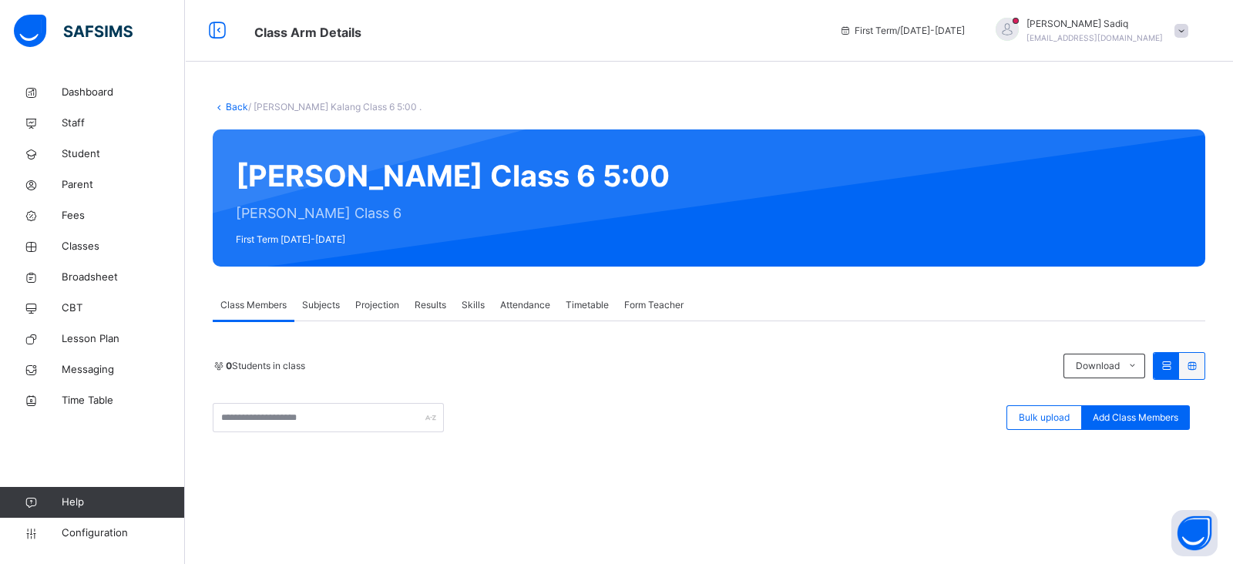
type input "**********"
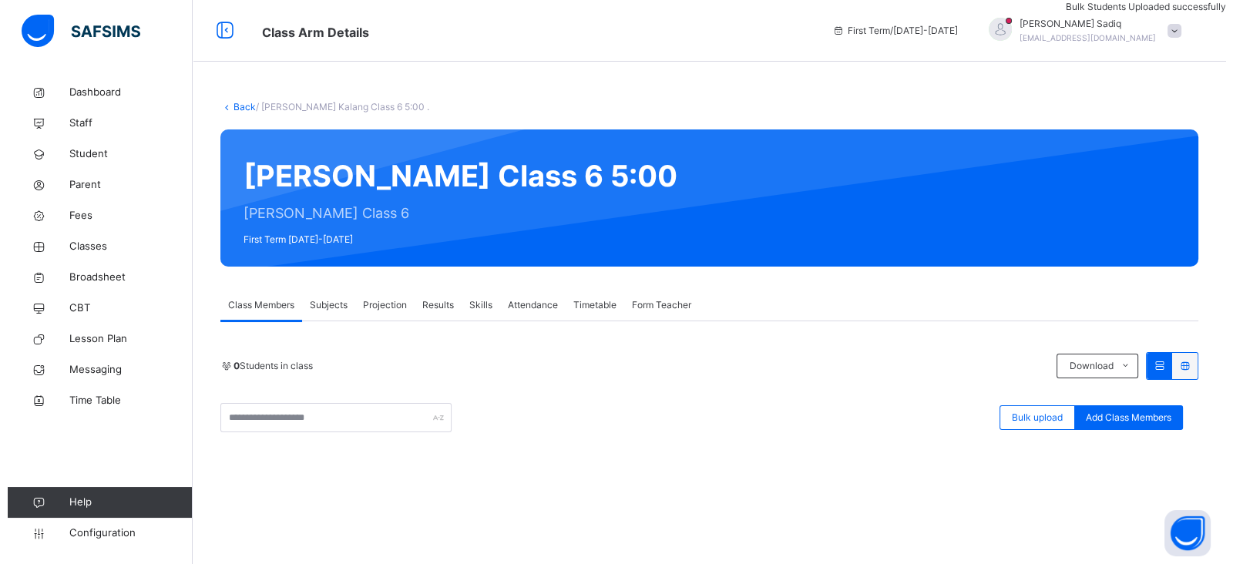
scroll to position [222, 0]
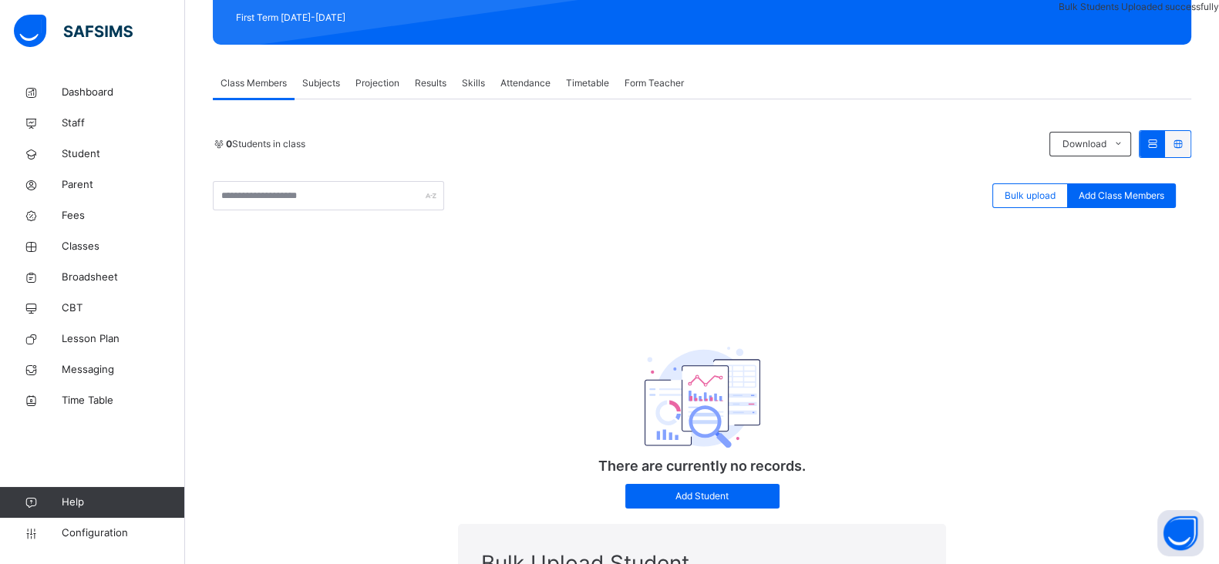
drag, startPoint x: 1233, startPoint y: 161, endPoint x: 1223, endPoint y: 436, distance: 274.6
click at [1218, 436] on html "Class Arm Details First Term / 2025-2026 Abubakar Sadiq abubakar.sadiq@flexisaf…" at bounding box center [609, 570] width 1219 height 1585
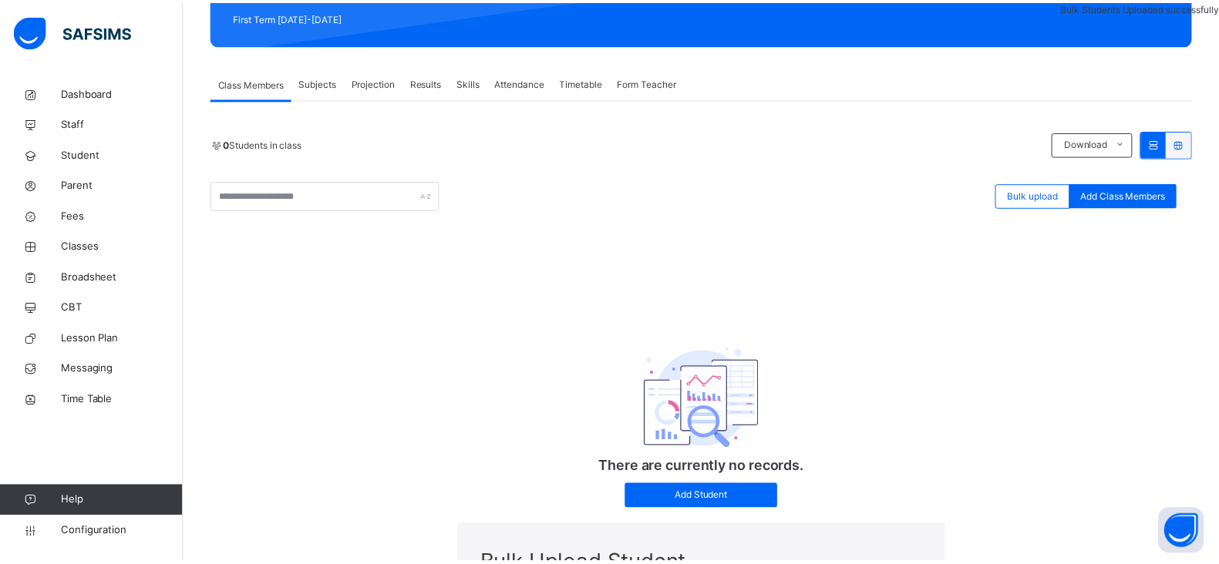
scroll to position [322, 0]
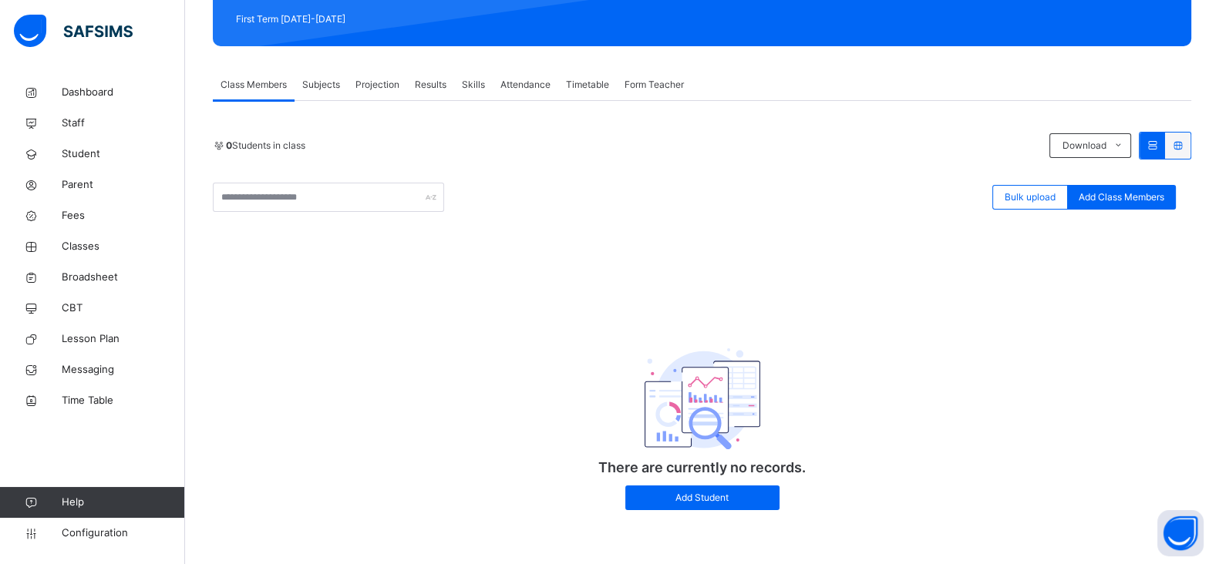
scroll to position [0, 0]
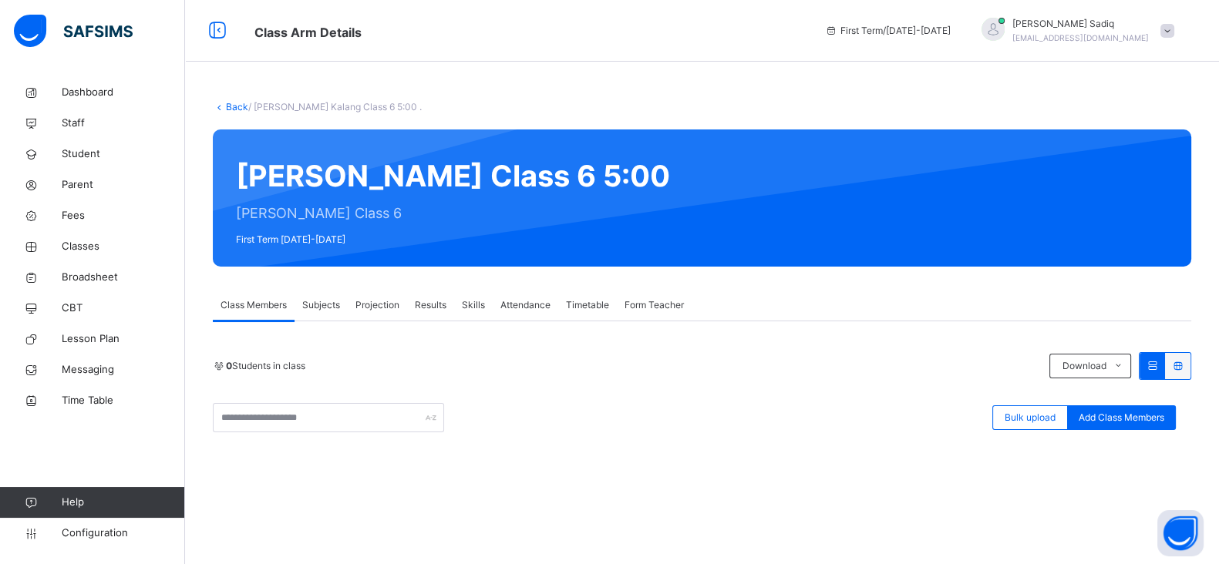
click at [226, 103] on link "Back" at bounding box center [237, 107] width 22 height 12
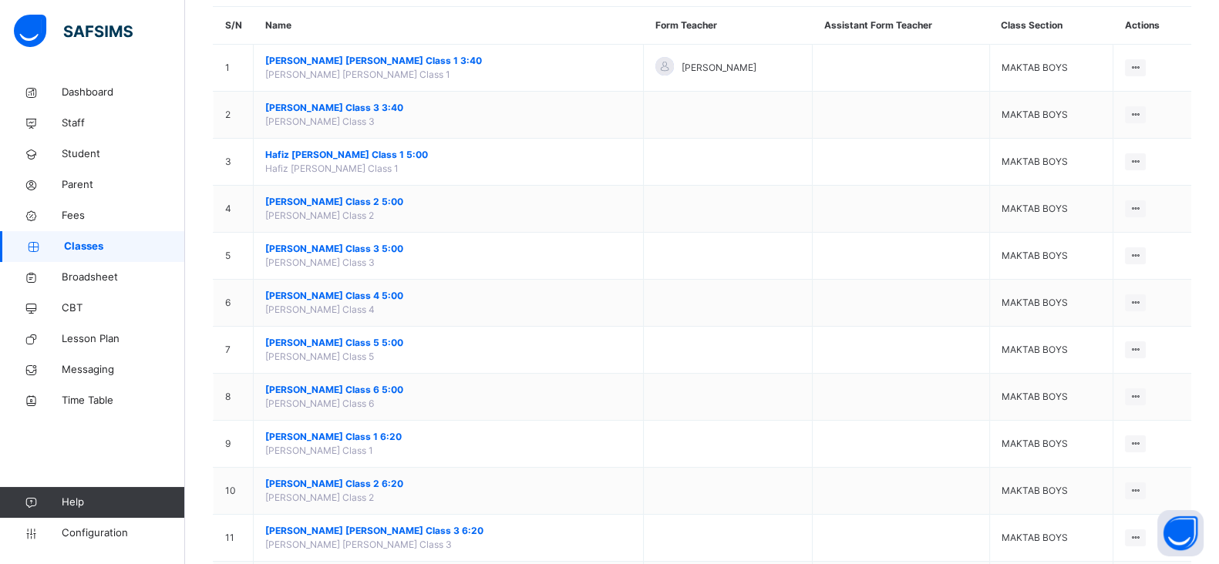
scroll to position [141, 0]
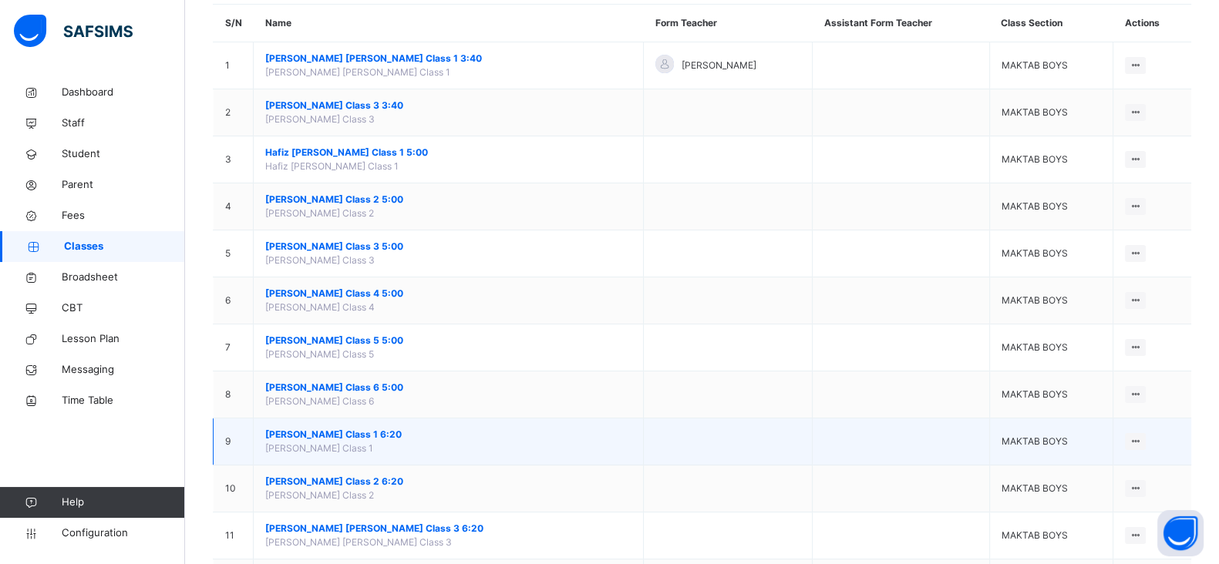
click at [348, 431] on span "[PERSON_NAME] Class 1 6:20" at bounding box center [448, 435] width 366 height 14
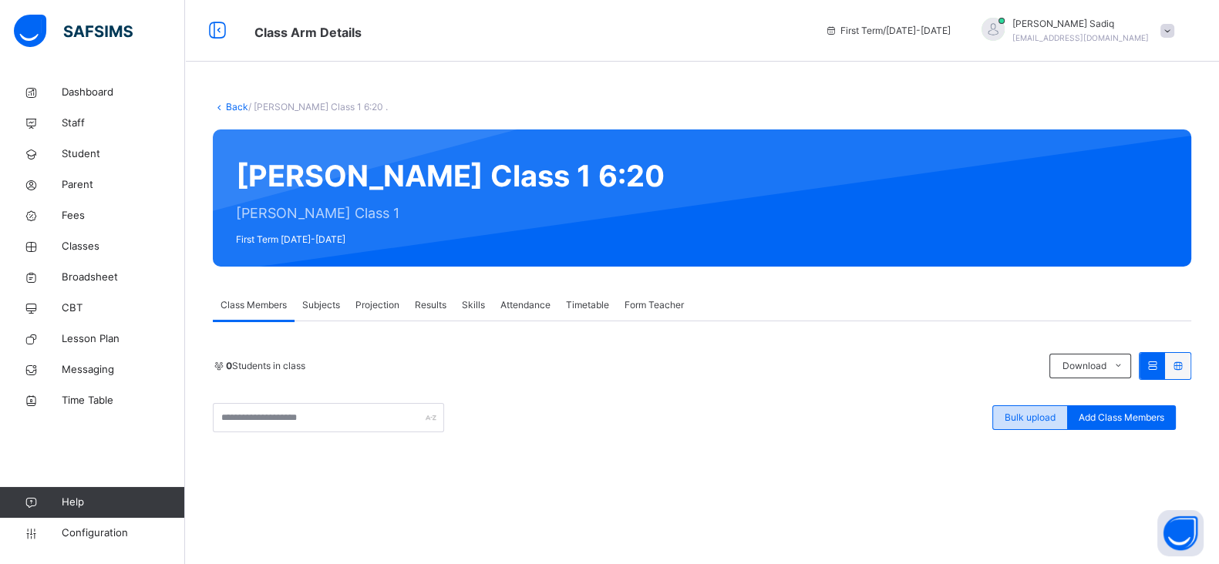
click at [1042, 422] on span "Bulk upload" at bounding box center [1029, 418] width 51 height 14
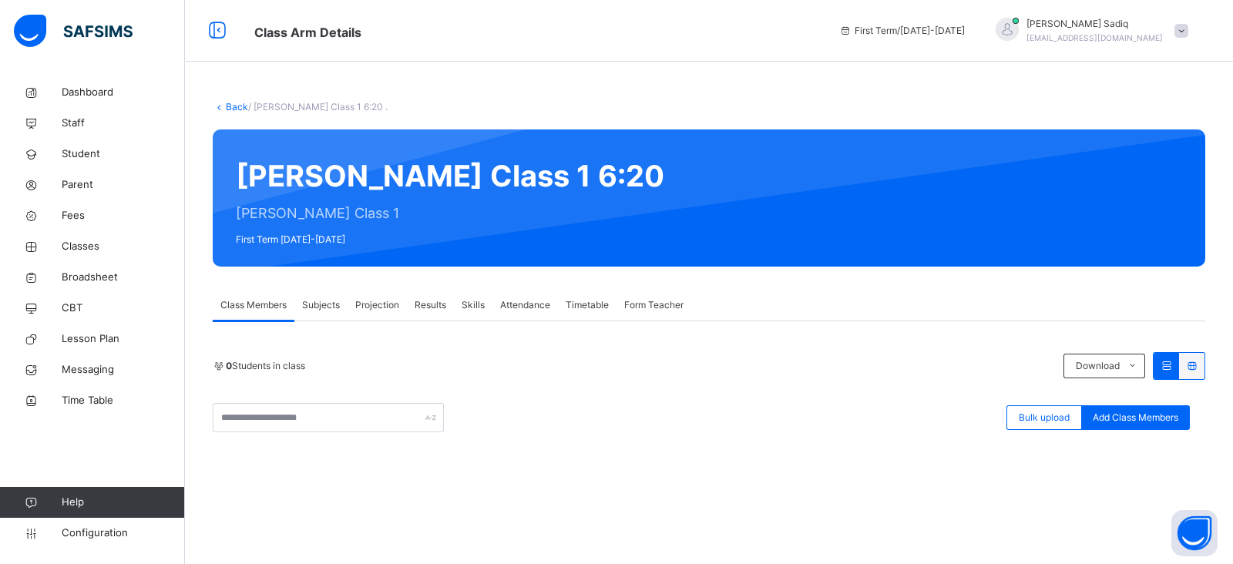
type input "**********"
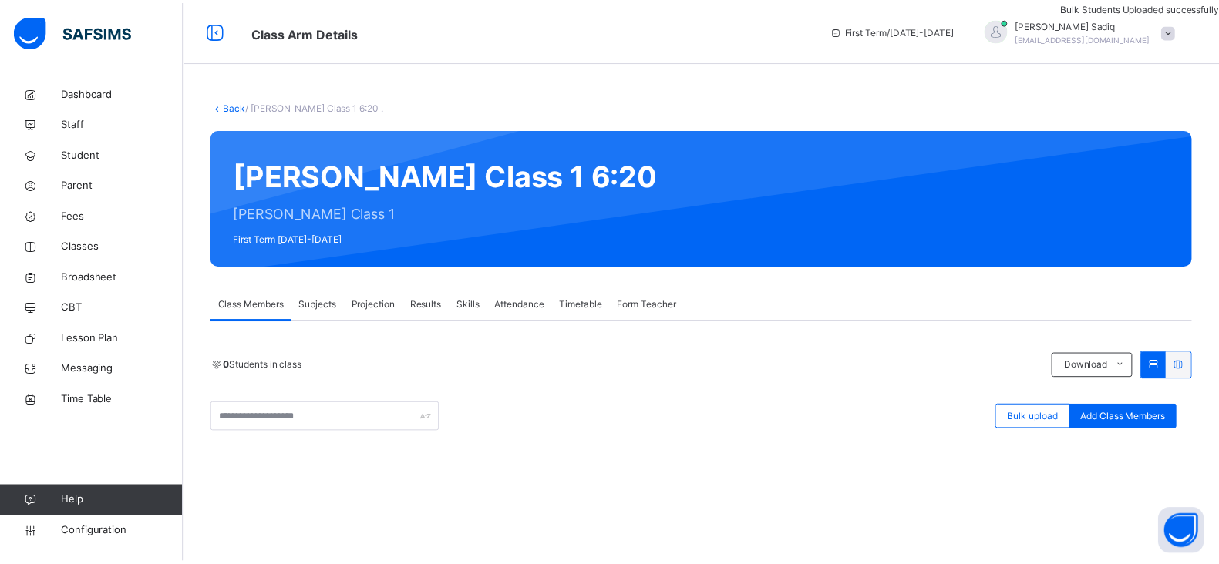
scroll to position [322, 0]
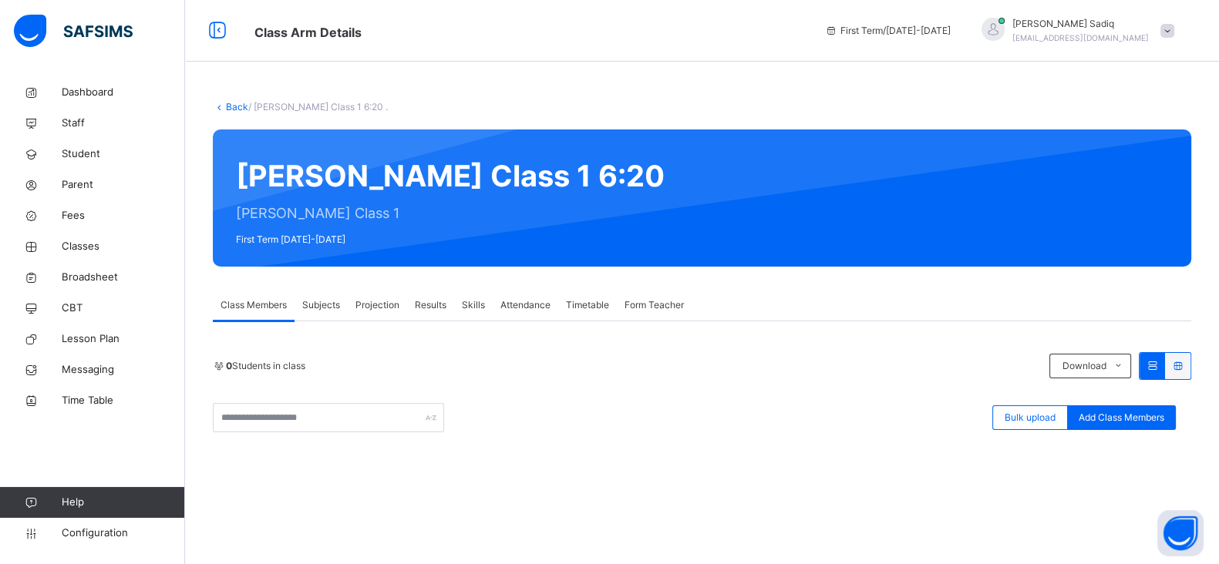
click at [229, 106] on link "Back" at bounding box center [237, 107] width 22 height 12
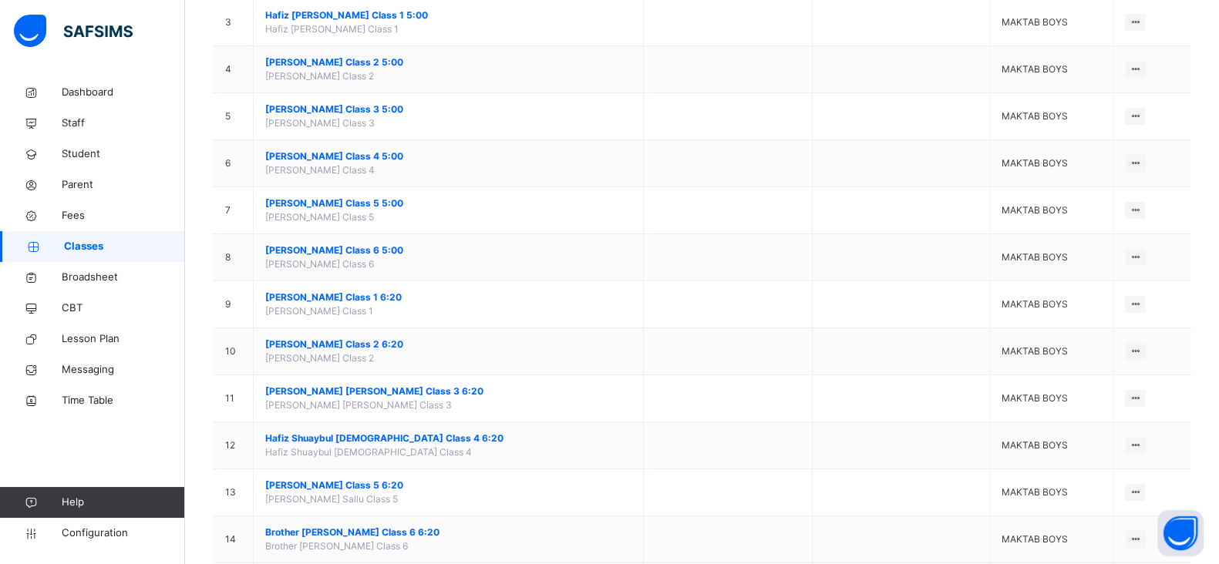
scroll to position [283, 0]
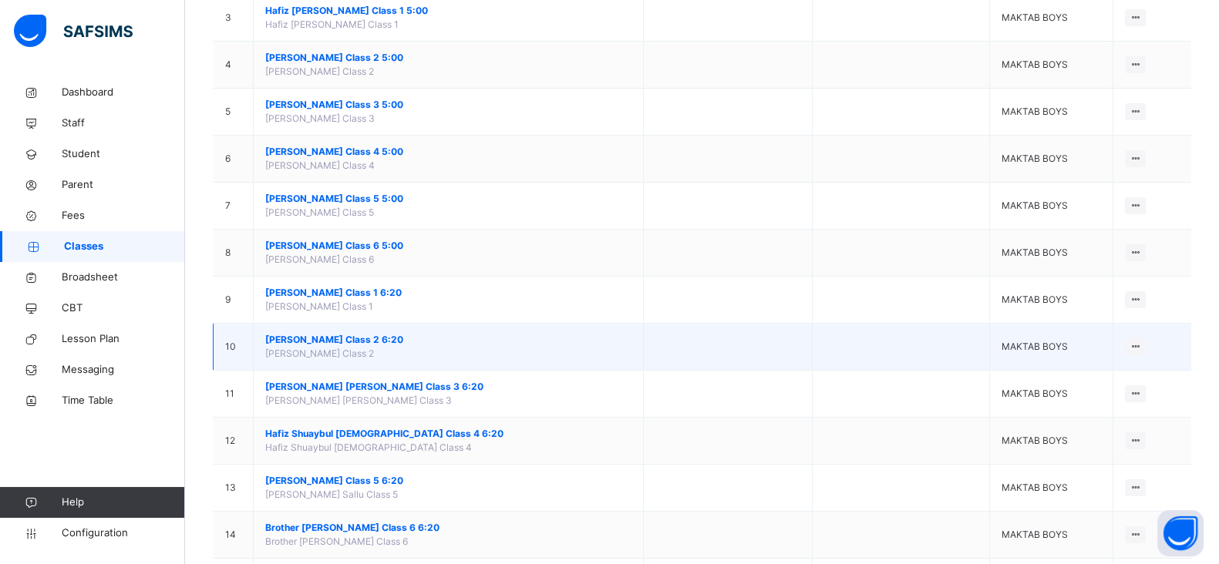
click at [355, 333] on span "[PERSON_NAME] Class 2 6:20" at bounding box center [448, 340] width 366 height 14
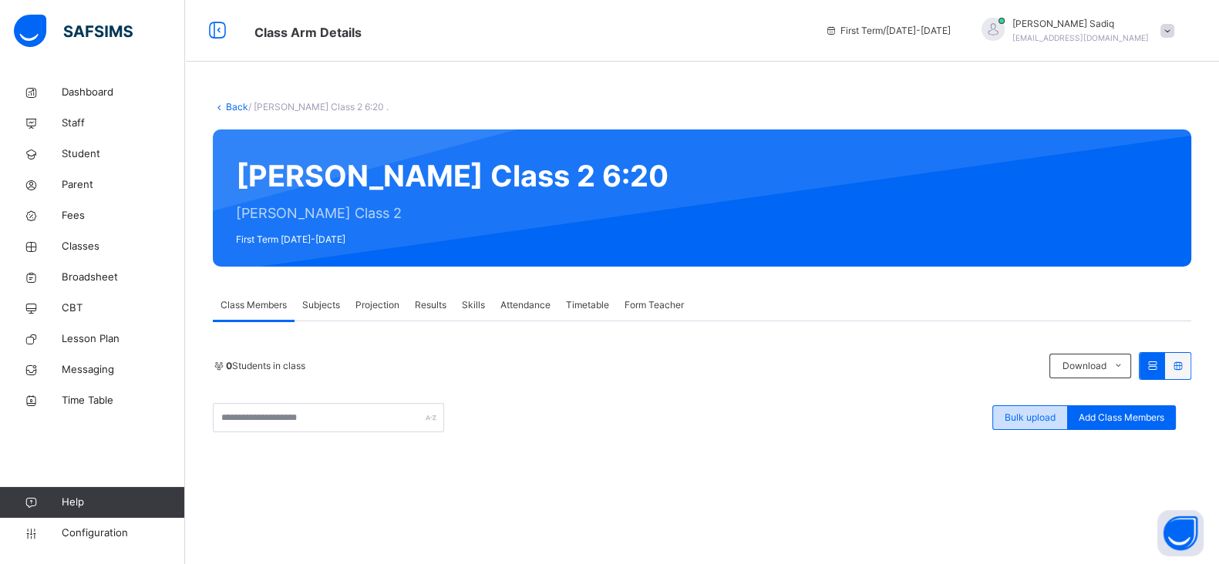
click at [1024, 405] on div "Bulk upload" at bounding box center [1030, 417] width 76 height 25
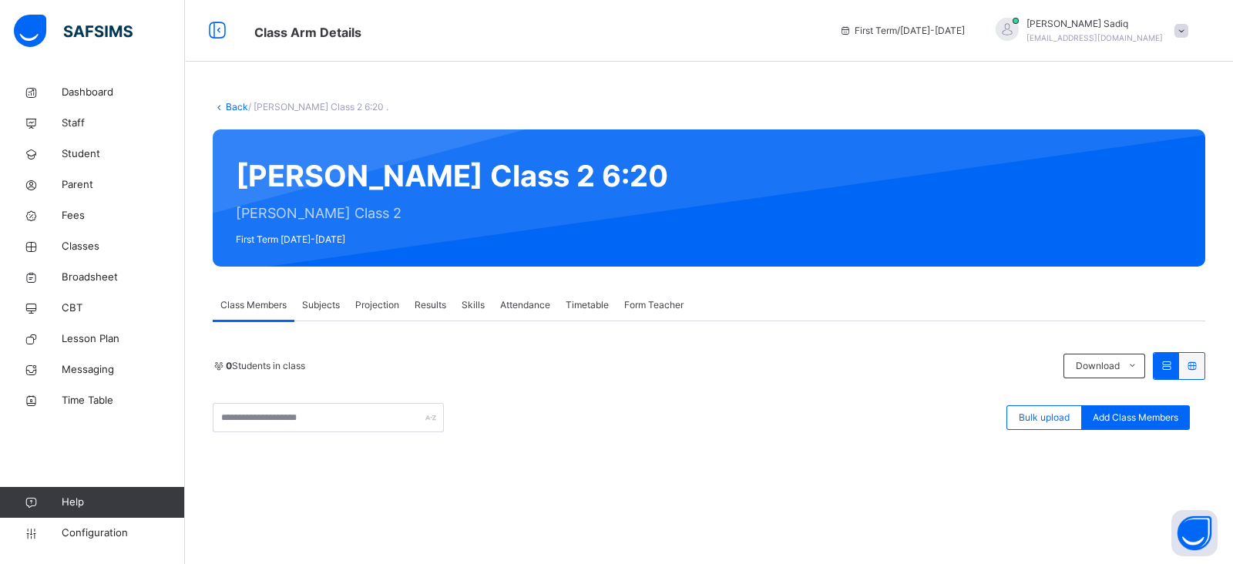
type input "**********"
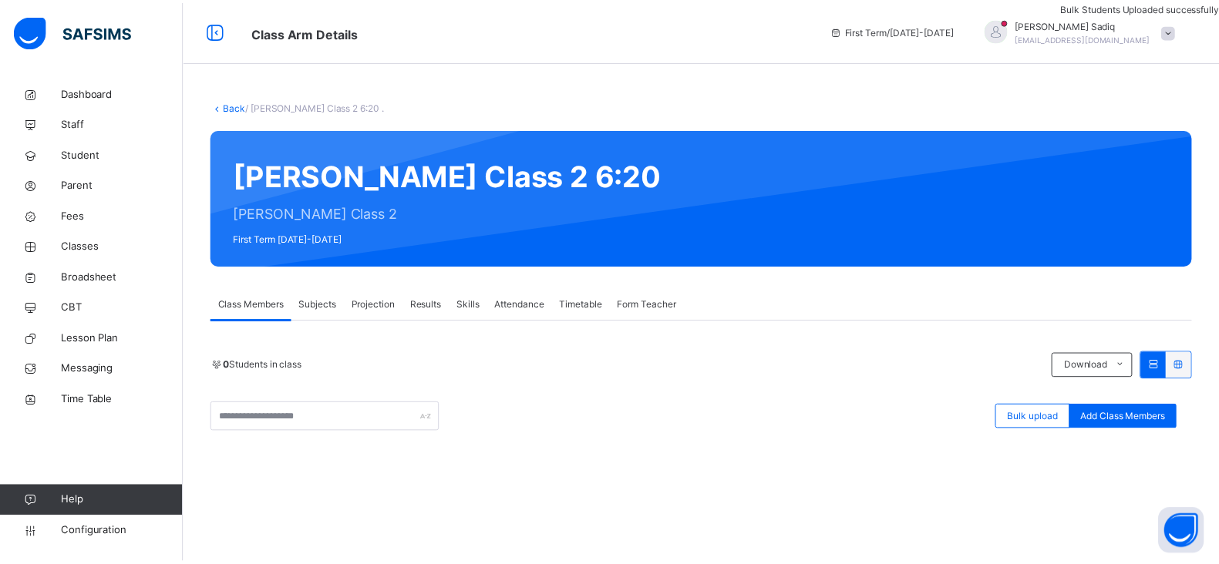
scroll to position [310, 0]
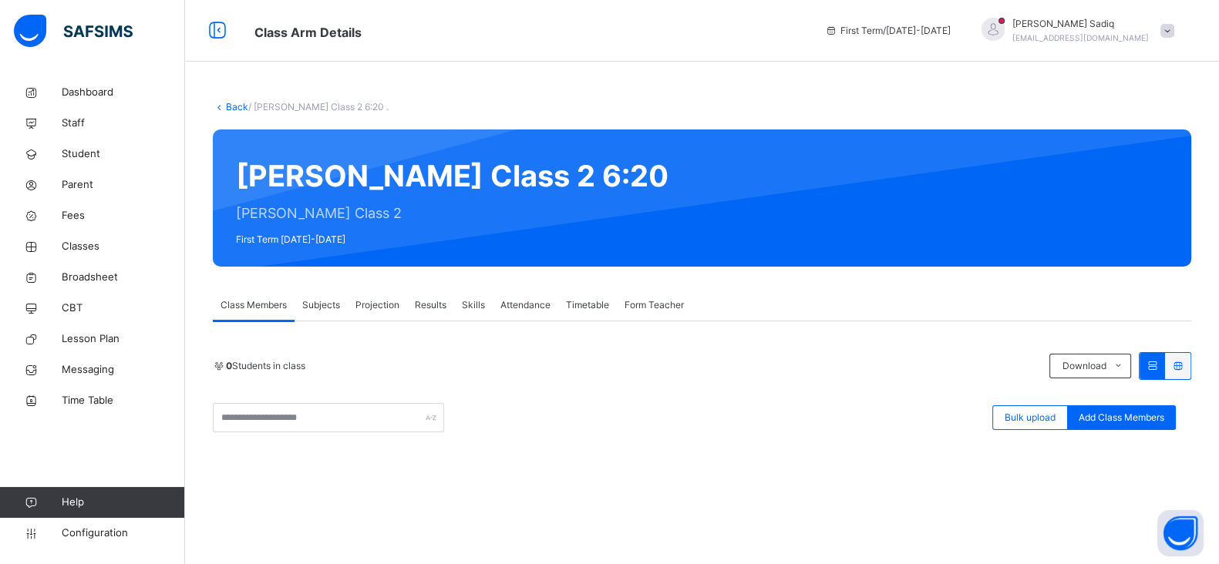
click at [236, 103] on link "Back" at bounding box center [237, 107] width 22 height 12
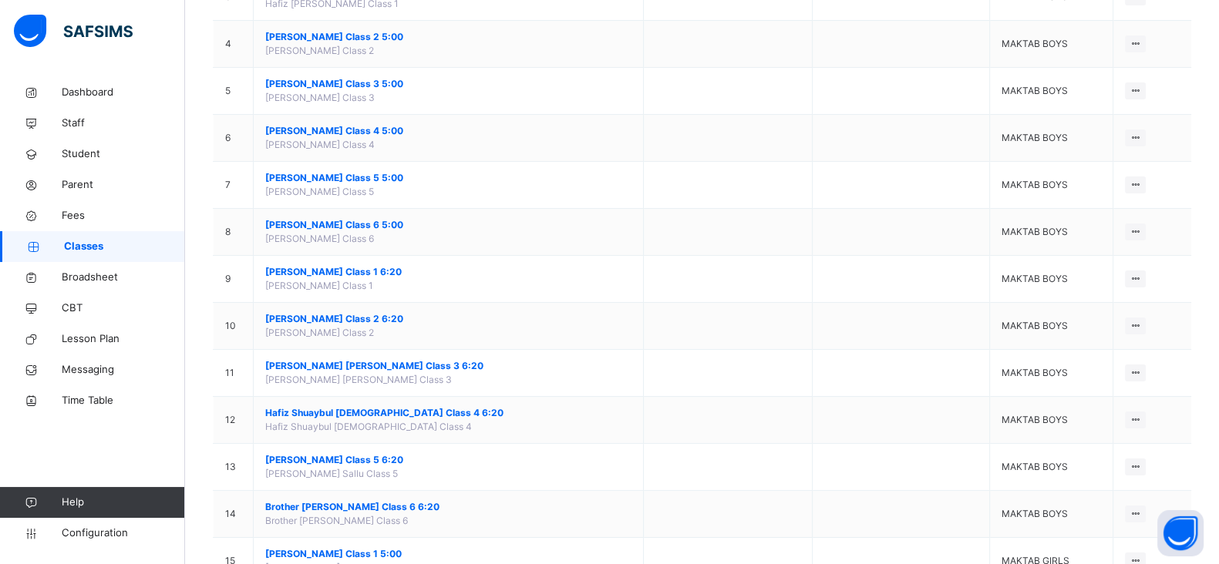
scroll to position [308, 0]
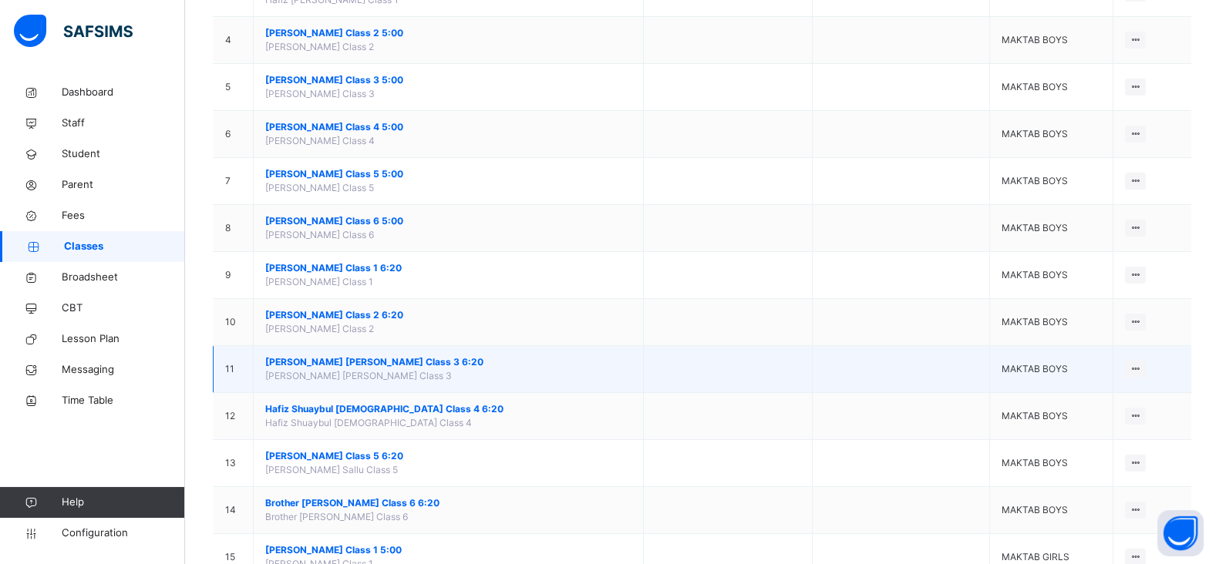
click at [363, 363] on span "[PERSON_NAME] [PERSON_NAME] Class 3 6:20" at bounding box center [448, 362] width 366 height 14
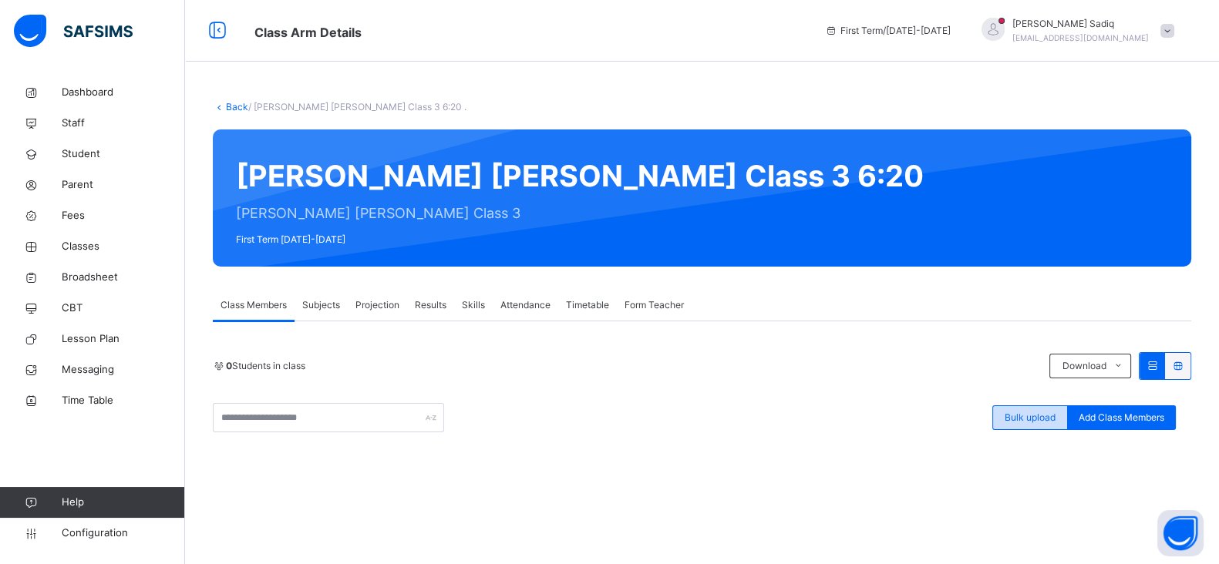
click at [1033, 409] on div "Bulk upload" at bounding box center [1030, 417] width 76 height 25
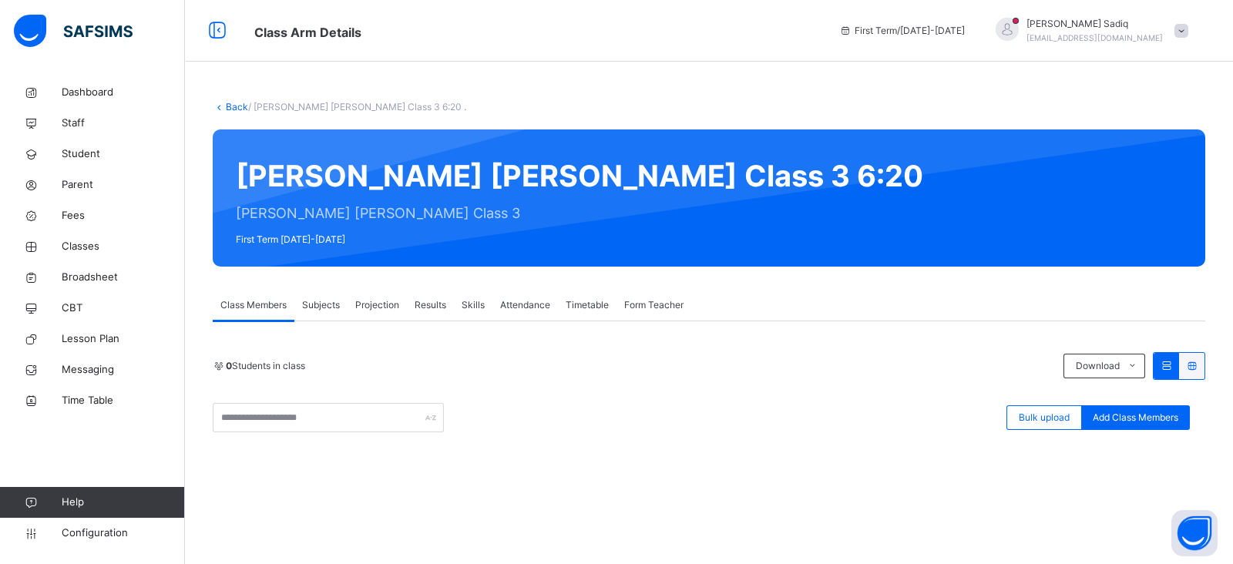
type input "**********"
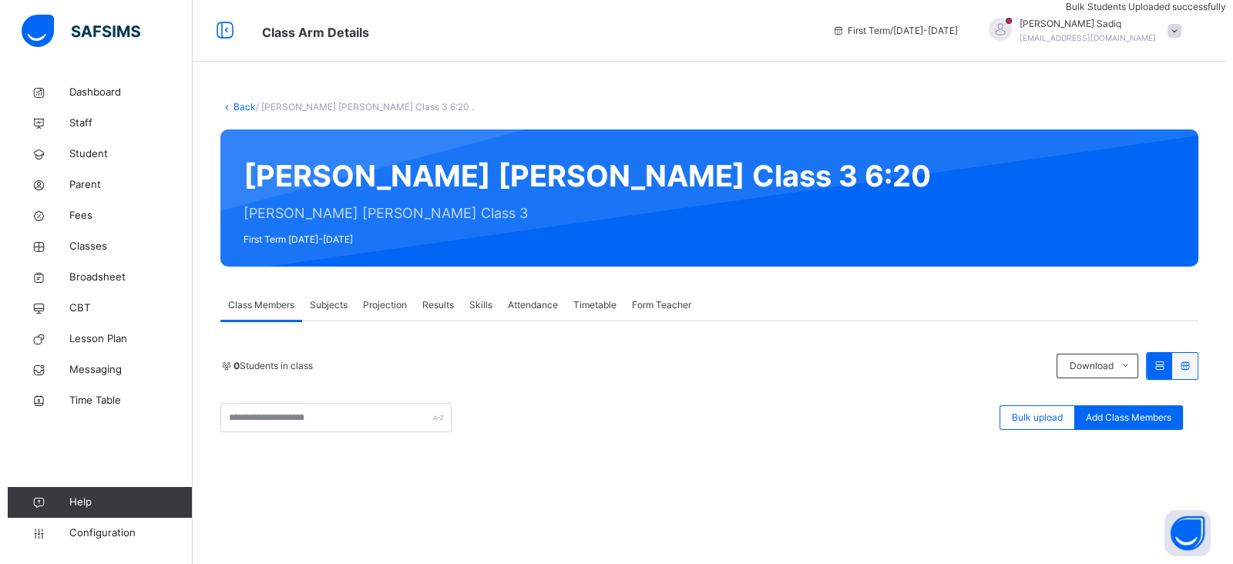
scroll to position [22, 0]
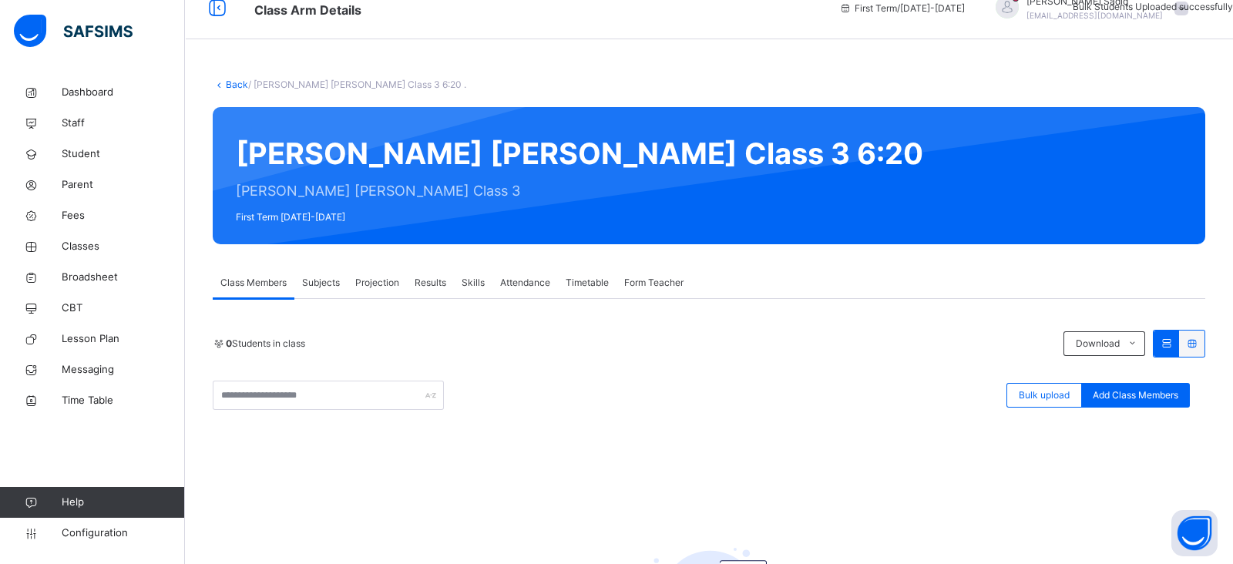
drag, startPoint x: 1229, startPoint y: 355, endPoint x: 1233, endPoint y: 468, distance: 112.6
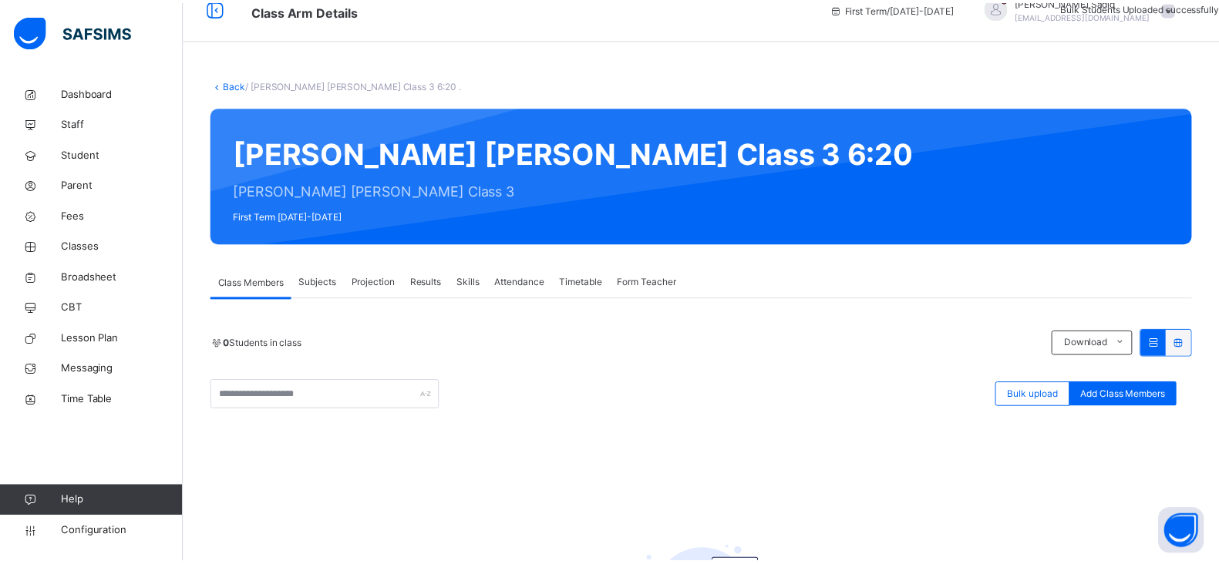
scroll to position [322, 0]
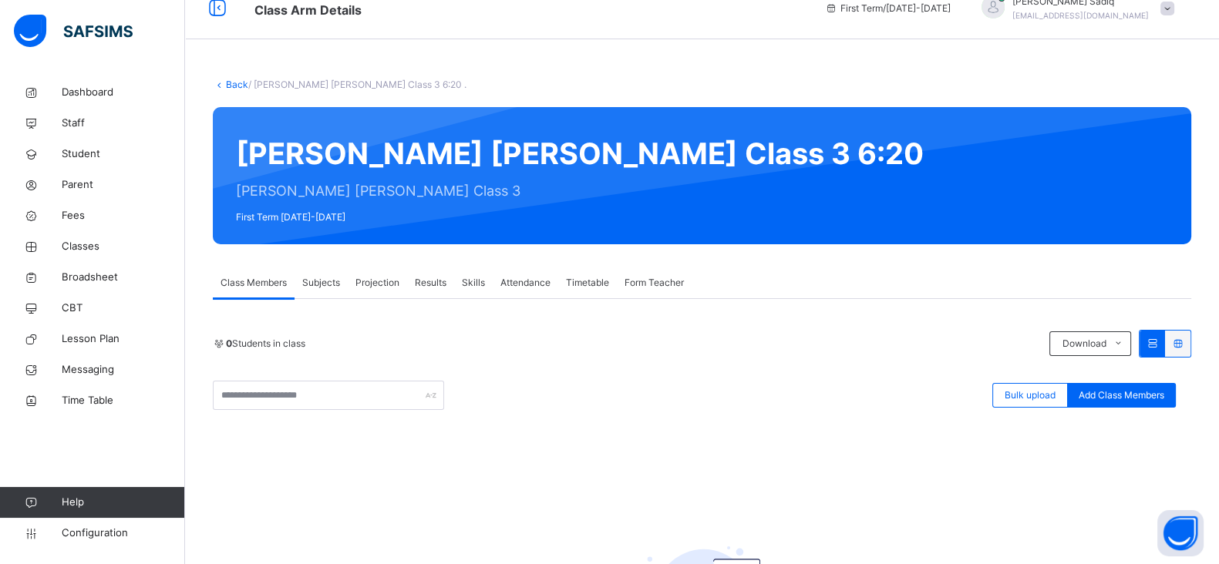
click at [234, 84] on link "Back" at bounding box center [237, 85] width 22 height 12
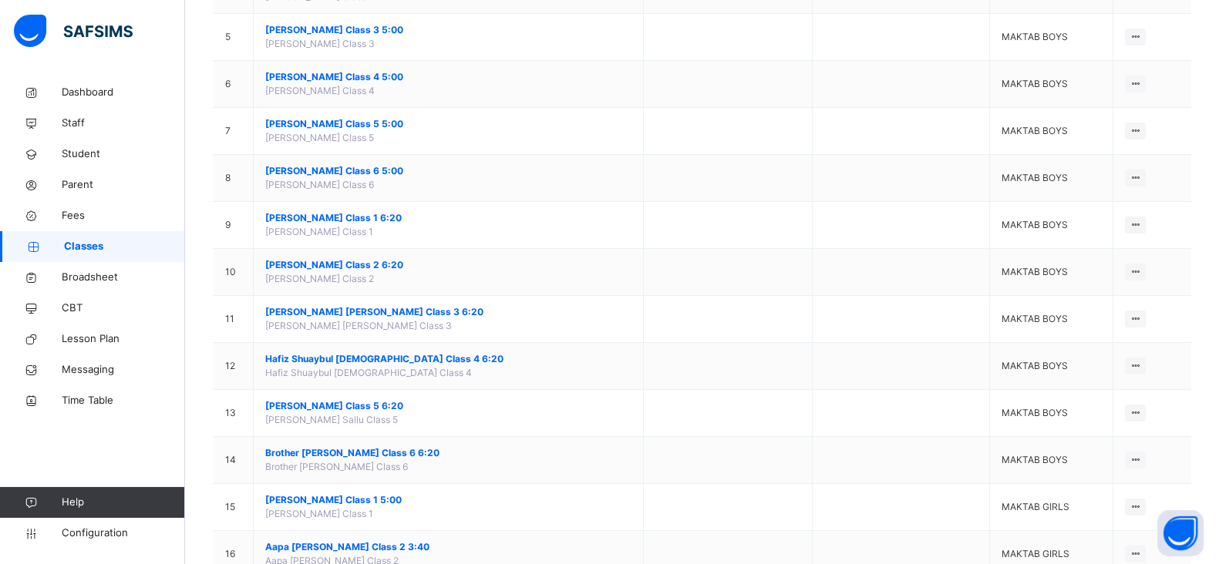
scroll to position [366, 0]
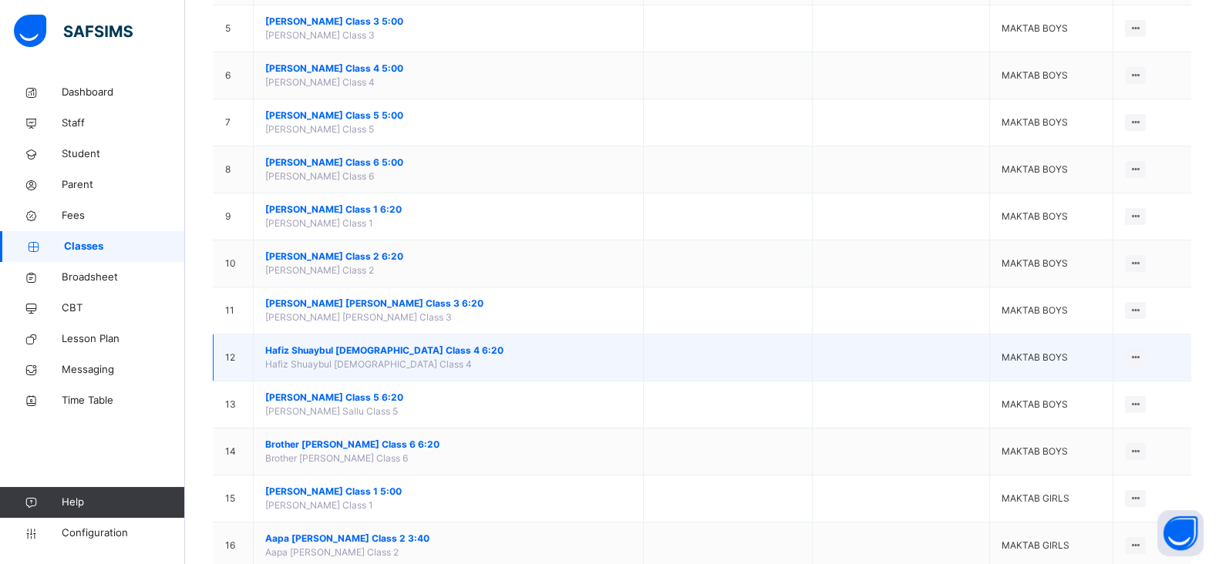
click at [364, 352] on span "Hafiz Shuaybul [DEMOGRAPHIC_DATA] Class 4 6:20" at bounding box center [448, 351] width 366 height 14
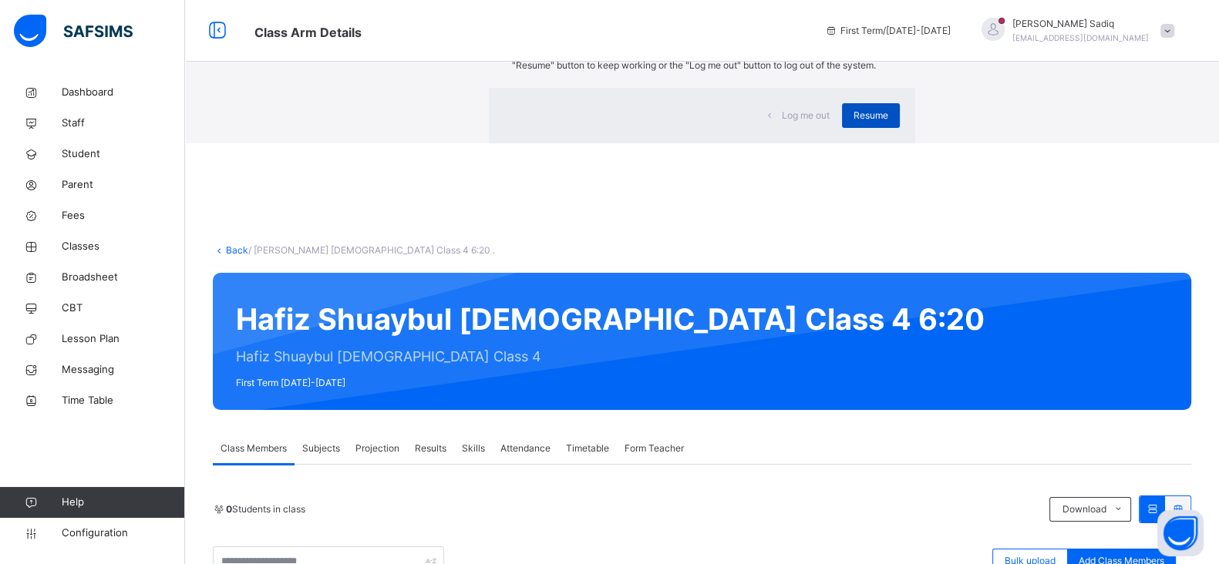
click at [853, 123] on span "Resume" at bounding box center [870, 116] width 35 height 14
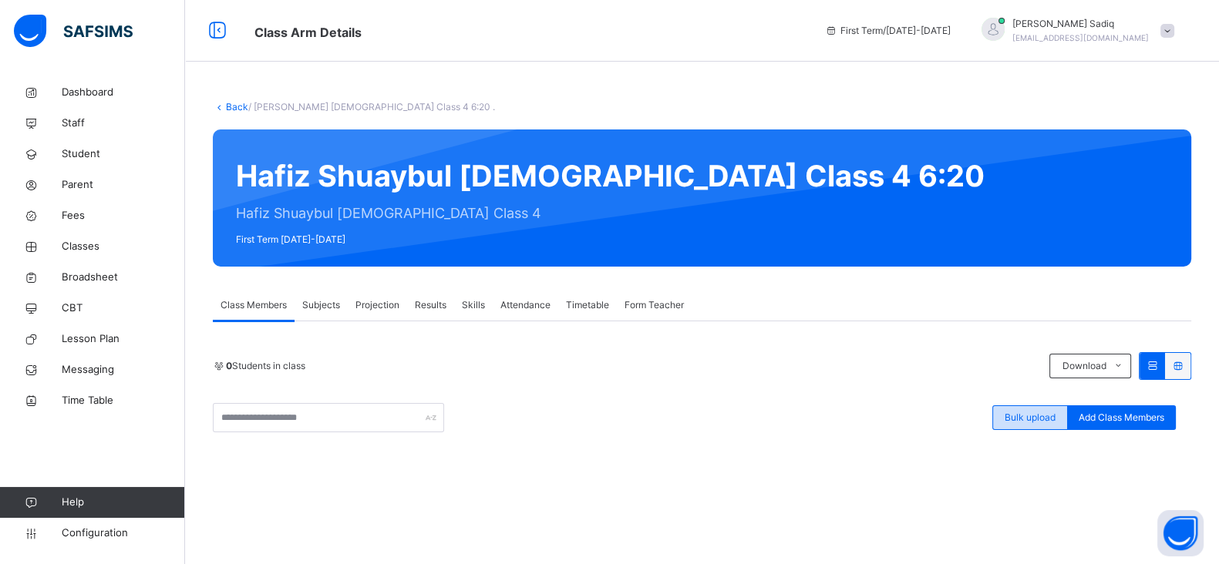
click at [1055, 422] on span "Bulk upload" at bounding box center [1029, 418] width 51 height 14
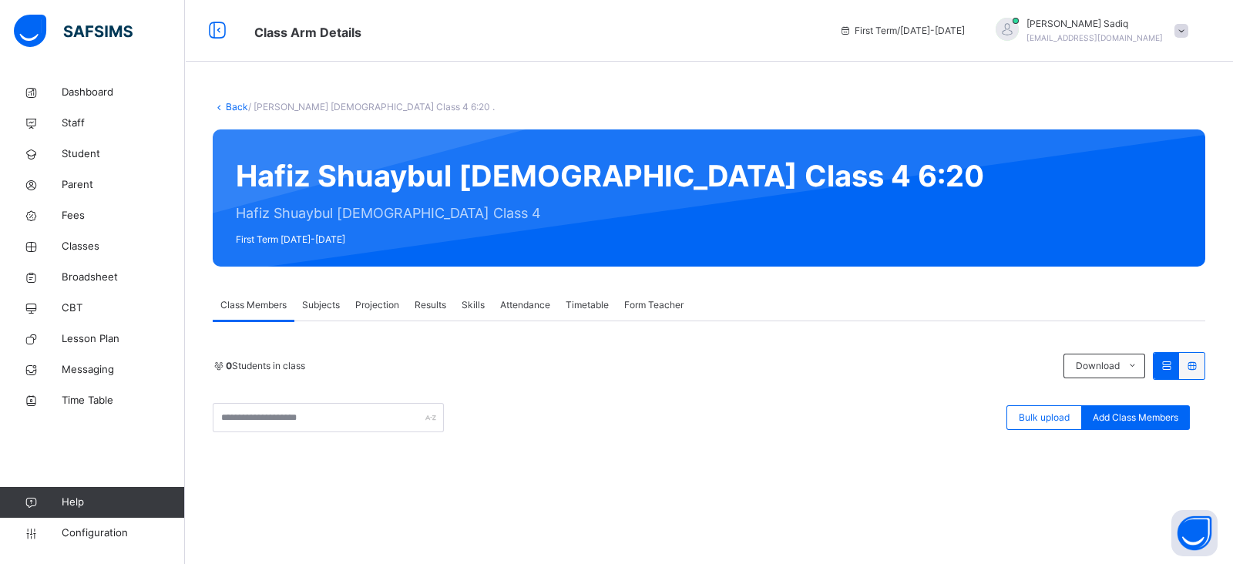
type input "**********"
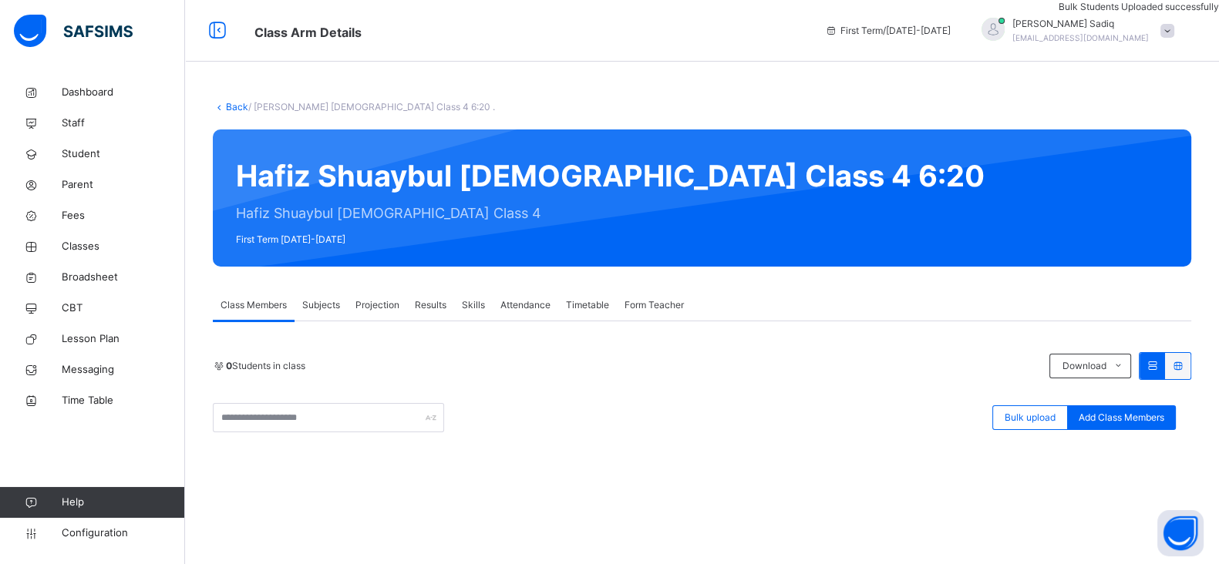
scroll to position [292, 0]
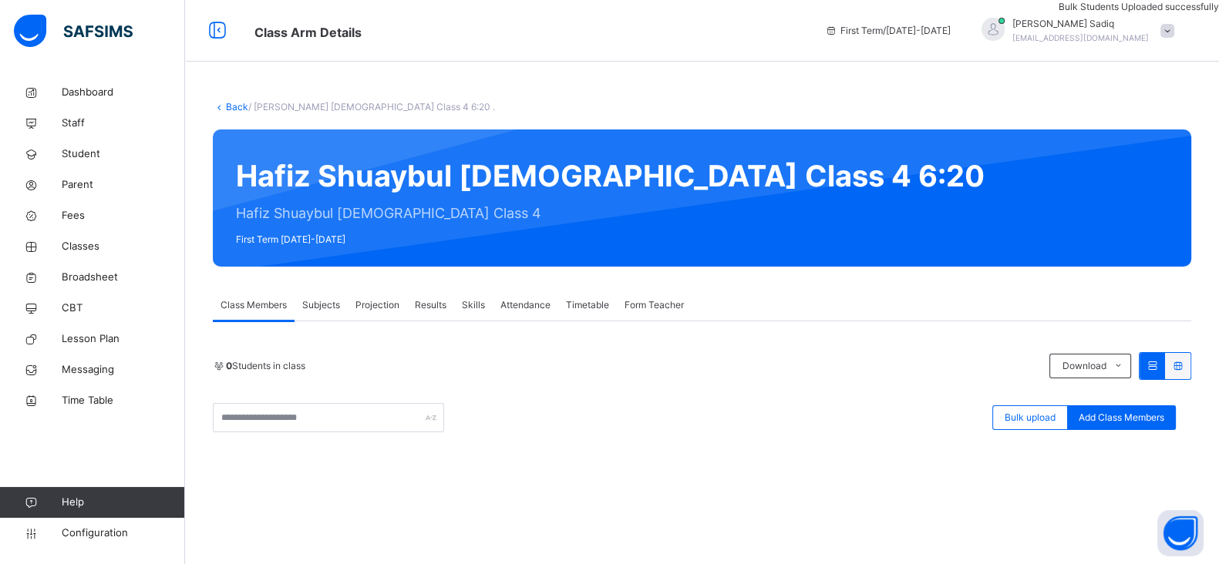
click at [232, 109] on link "Back" at bounding box center [237, 107] width 22 height 12
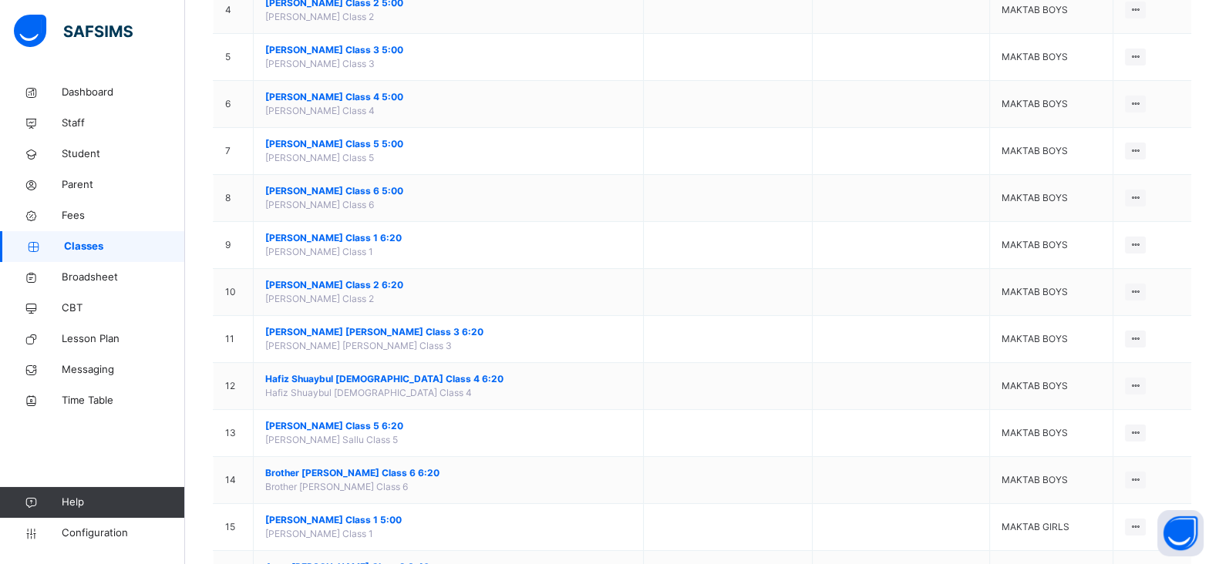
scroll to position [342, 0]
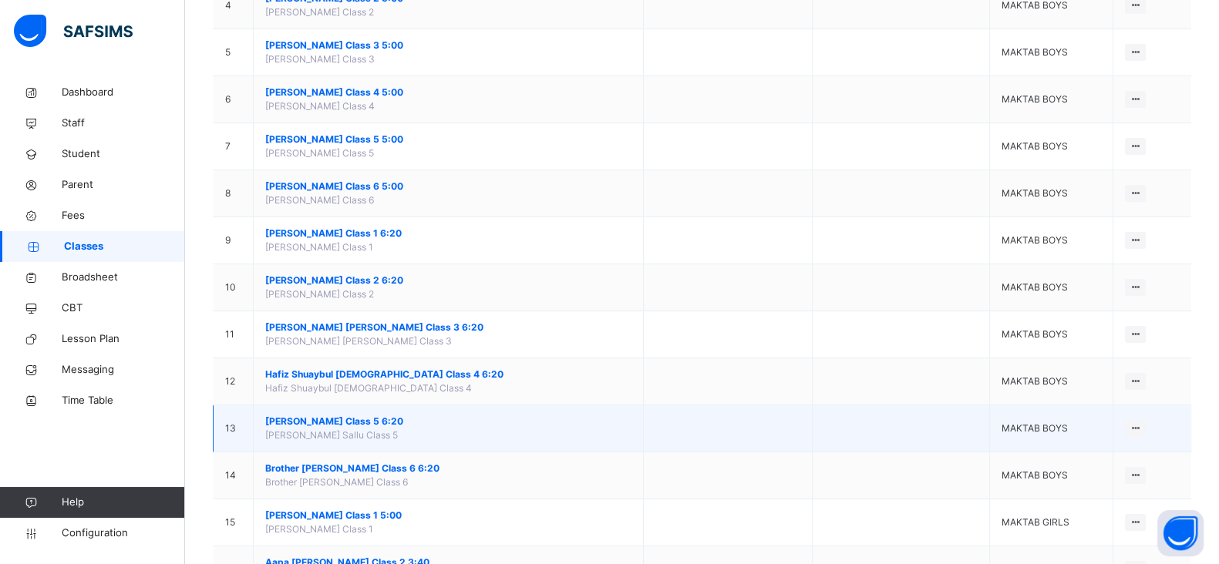
click at [347, 421] on span "[PERSON_NAME] Class 5 6:20" at bounding box center [448, 422] width 366 height 14
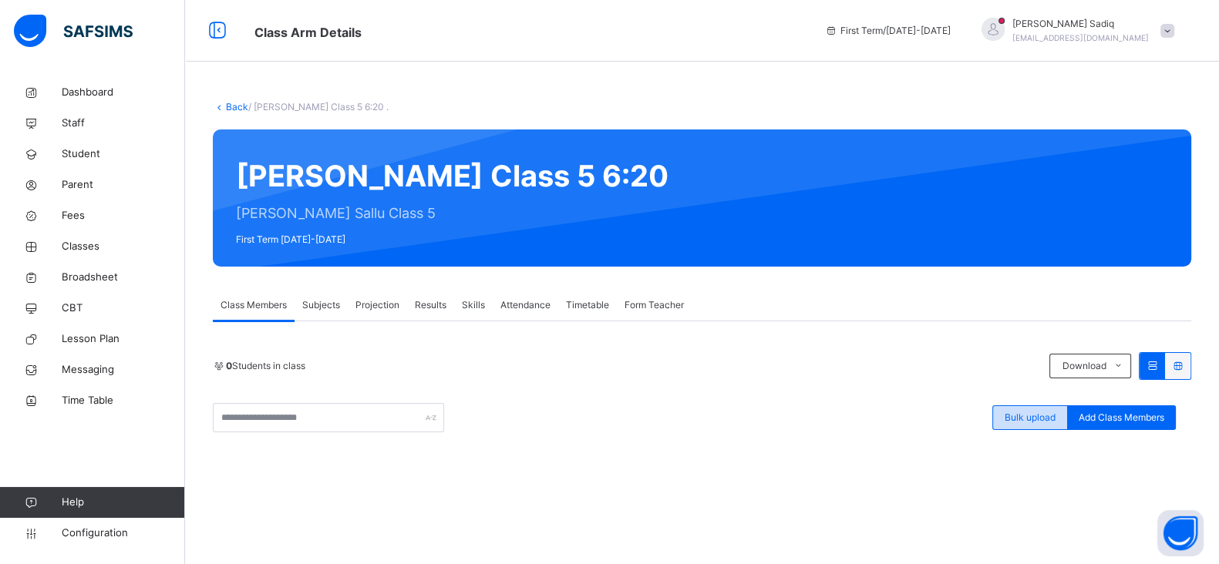
click at [1031, 411] on span "Bulk upload" at bounding box center [1029, 418] width 51 height 14
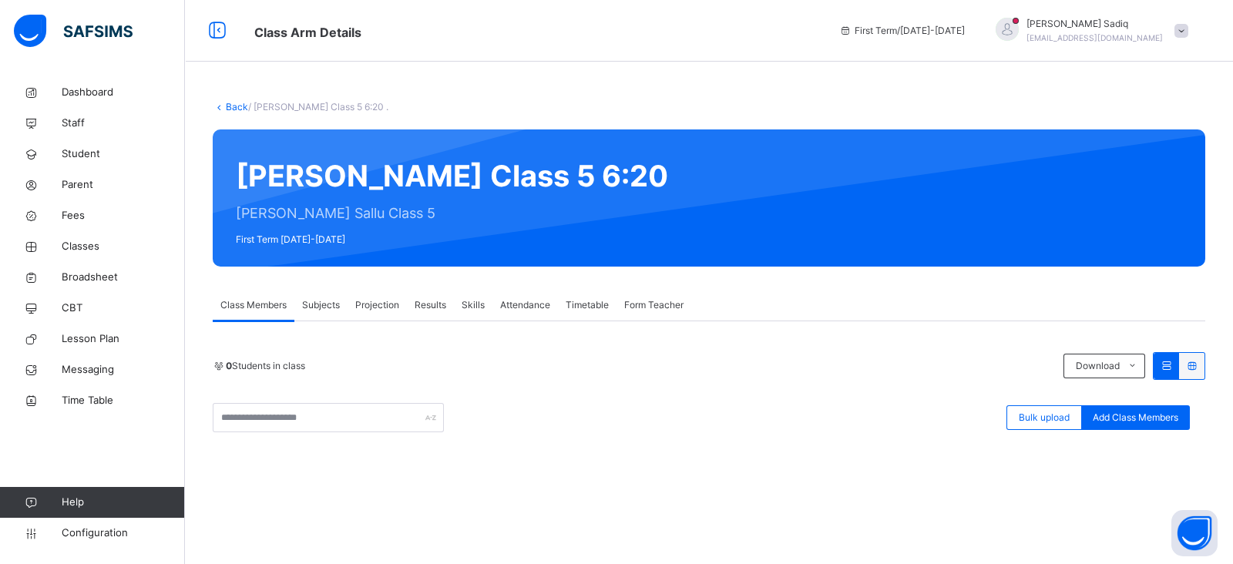
type input "**********"
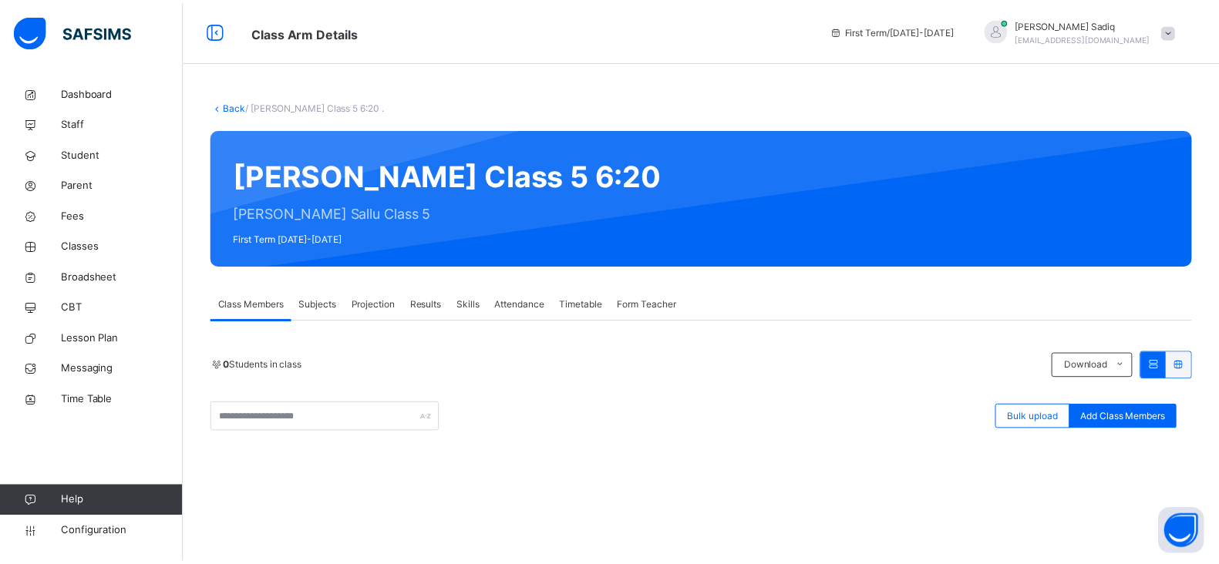
scroll to position [322, 0]
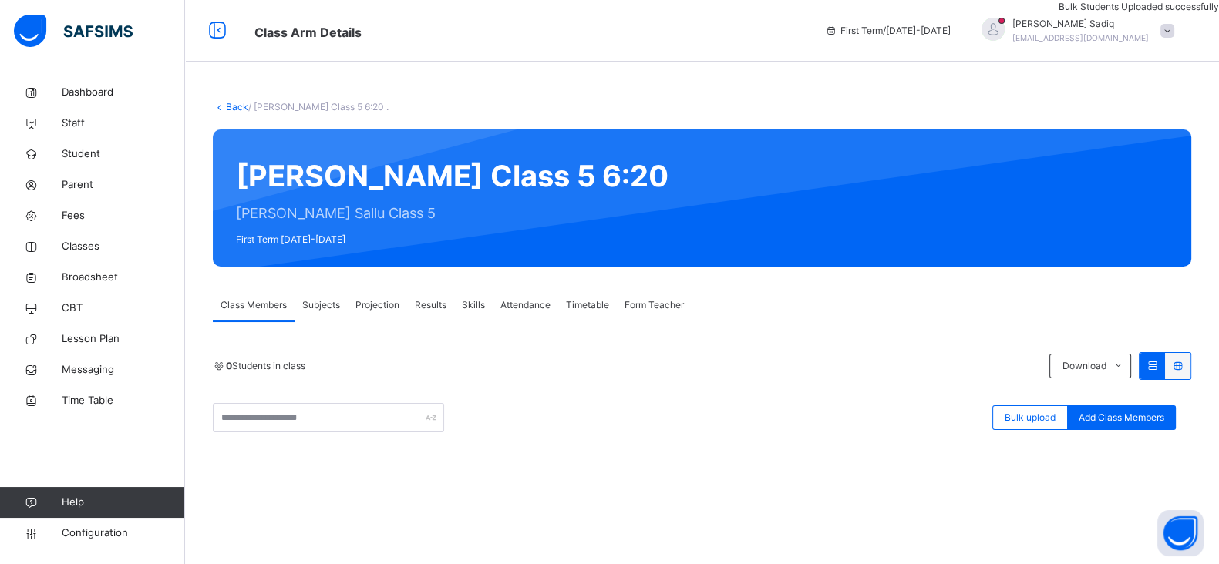
click at [220, 106] on icon at bounding box center [219, 107] width 13 height 12
click at [228, 106] on link "Back" at bounding box center [237, 107] width 22 height 12
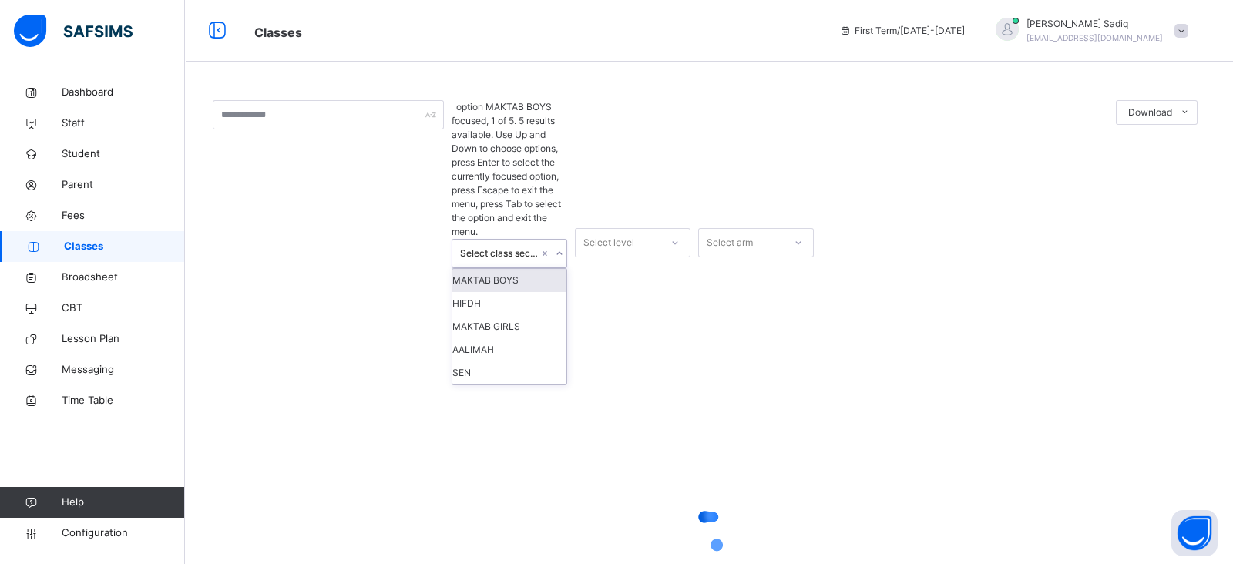
click at [509, 247] on div "Select class section" at bounding box center [499, 254] width 79 height 14
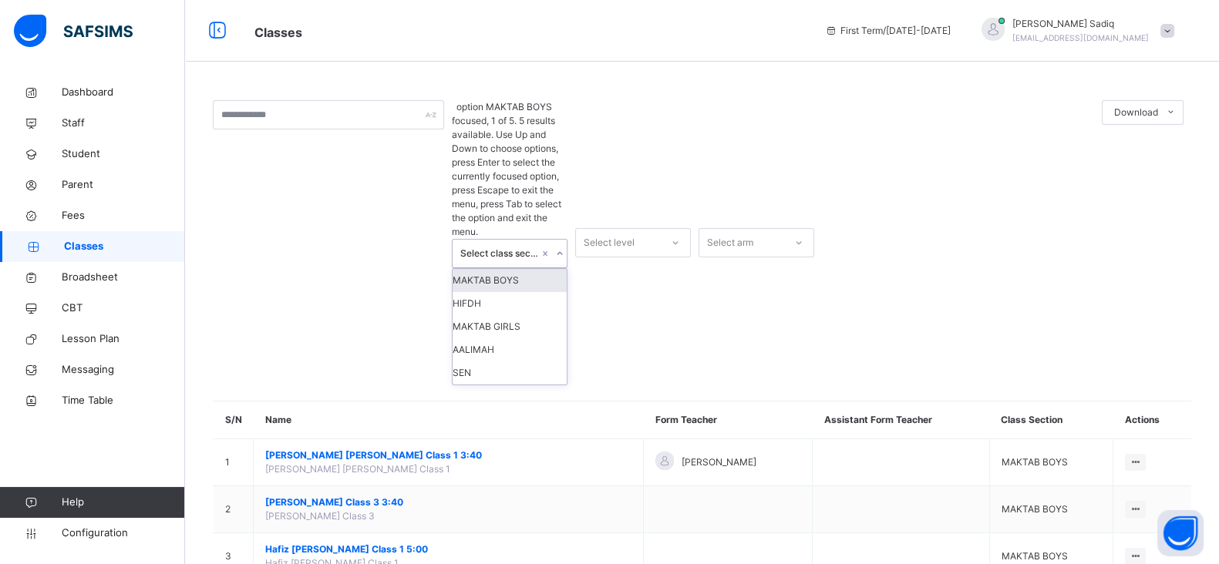
click at [503, 269] on div "MAKTAB BOYS" at bounding box center [509, 280] width 114 height 23
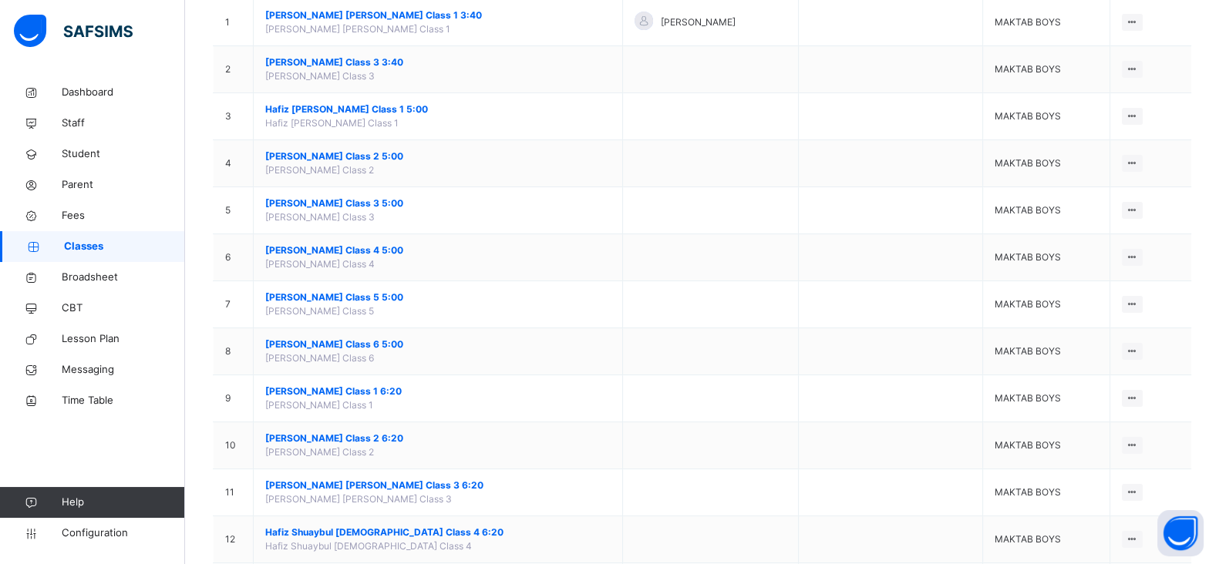
scroll to position [314, 0]
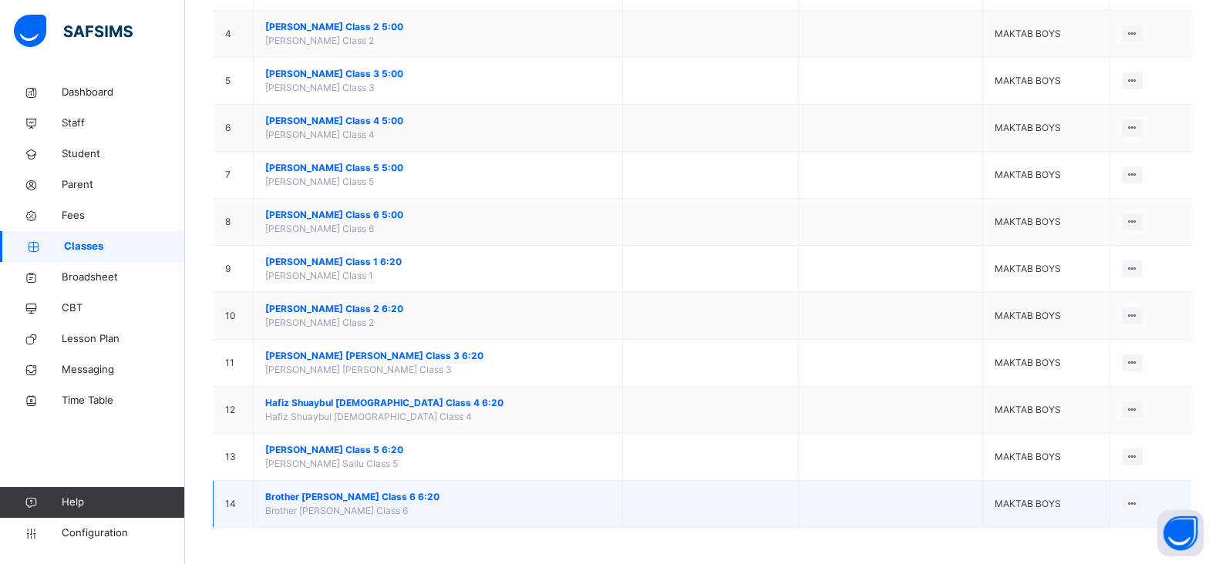
click at [368, 491] on span "Brother [PERSON_NAME] Class 6 6:20" at bounding box center [437, 497] width 345 height 14
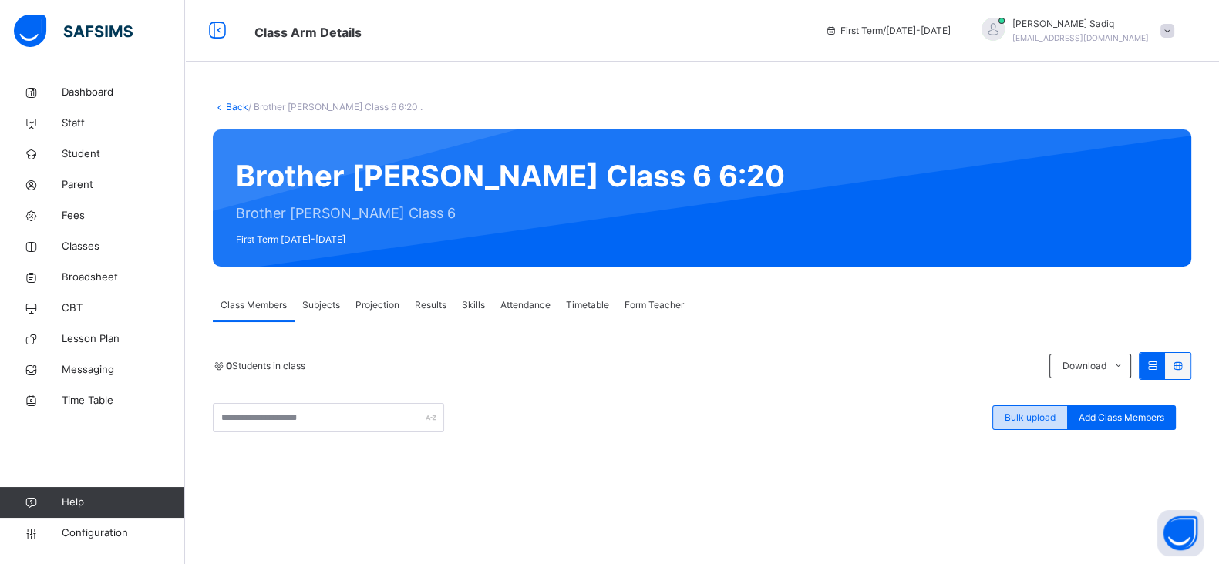
click at [1034, 408] on div "Bulk upload" at bounding box center [1030, 417] width 76 height 25
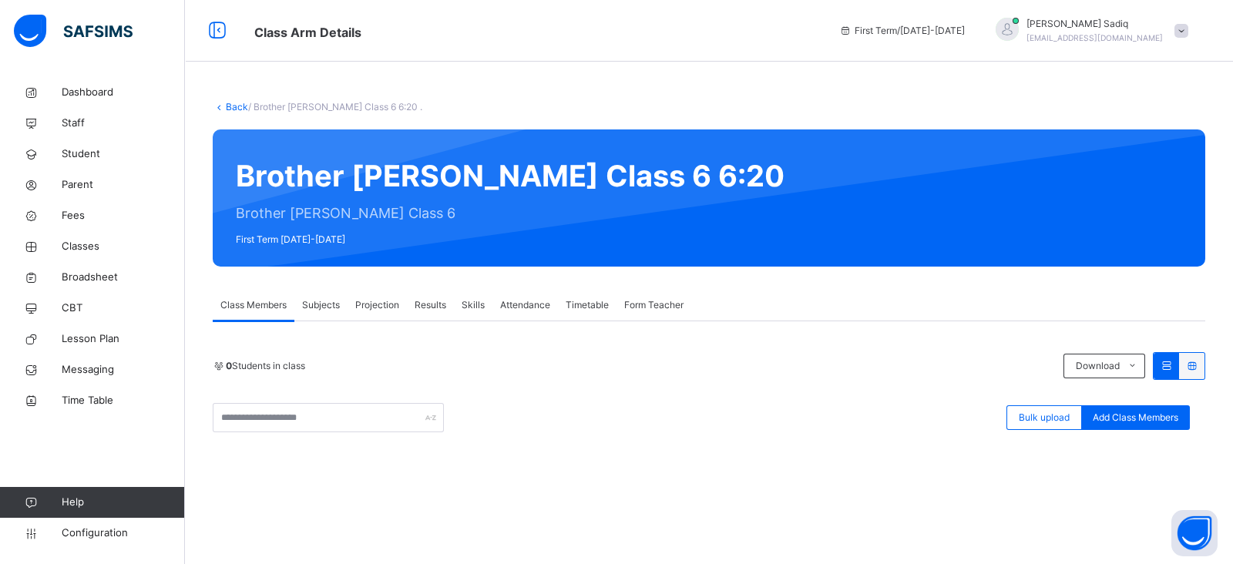
type input "**********"
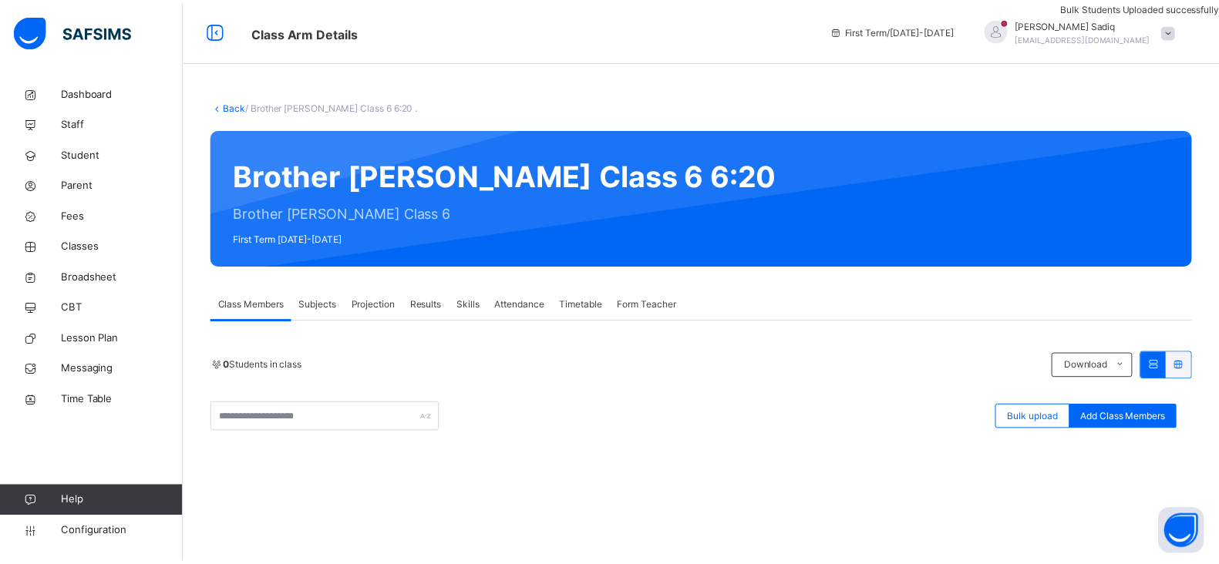
scroll to position [322, 0]
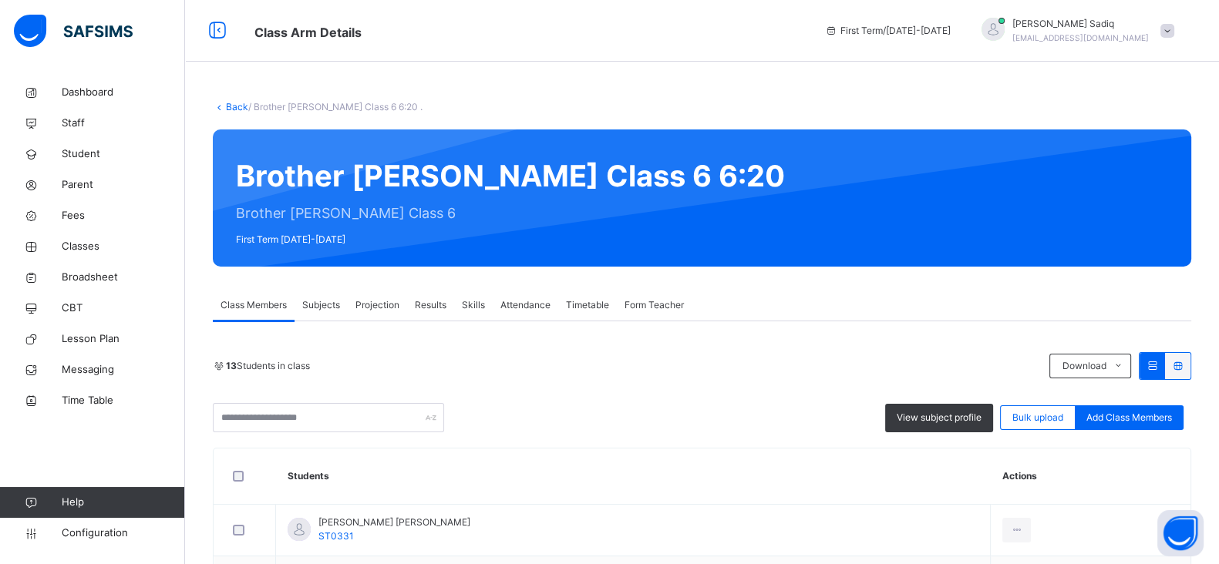
drag, startPoint x: 0, startPoint y: 0, endPoint x: 234, endPoint y: 102, distance: 254.8
click at [234, 102] on link "Back" at bounding box center [237, 107] width 22 height 12
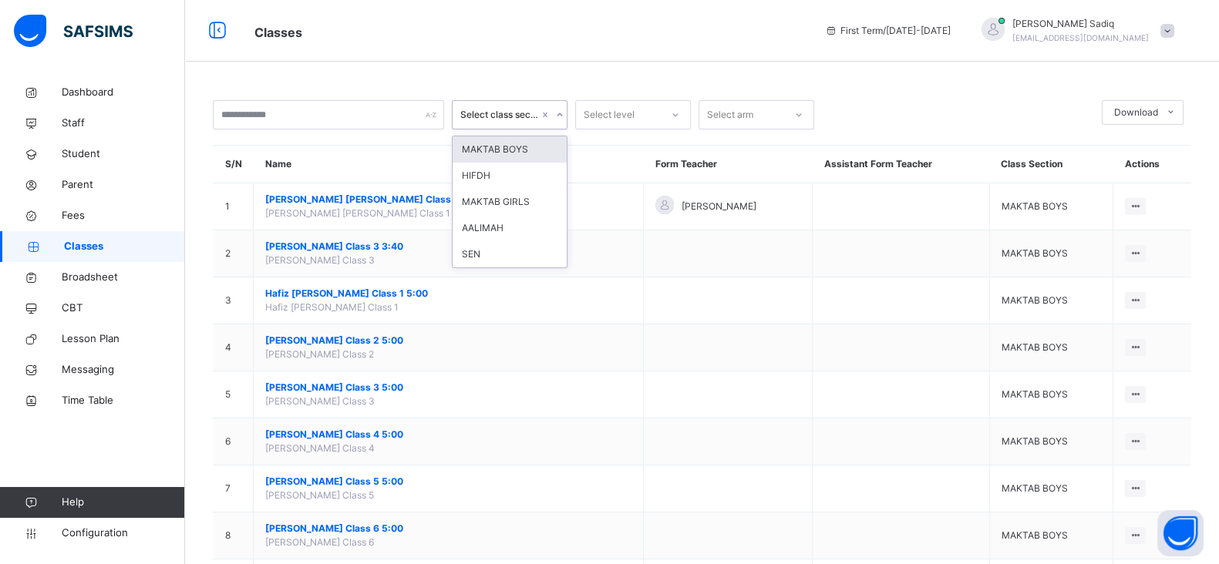
click at [497, 117] on div "Select class section" at bounding box center [499, 115] width 79 height 14
click at [489, 191] on div "MAKTAB GIRLS" at bounding box center [509, 202] width 114 height 26
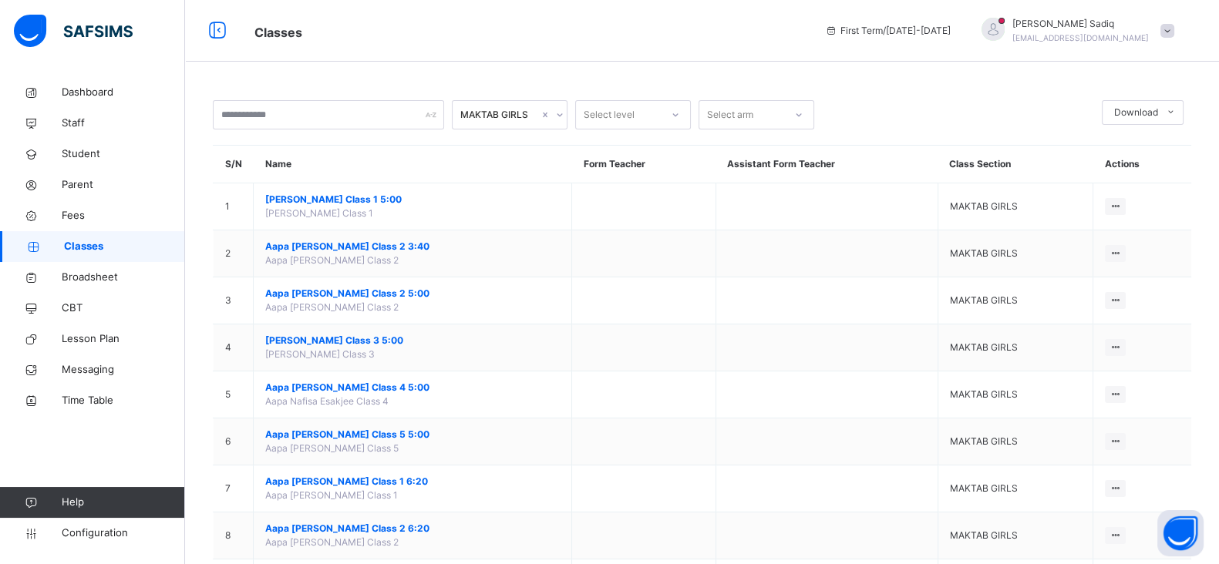
click at [677, 49] on div "Classes First Term / [DATE]-[DATE] [PERSON_NAME] [PERSON_NAME][EMAIL_ADDRESS][D…" at bounding box center [609, 31] width 1219 height 62
click at [77, 120] on span "Staff" at bounding box center [123, 123] width 123 height 15
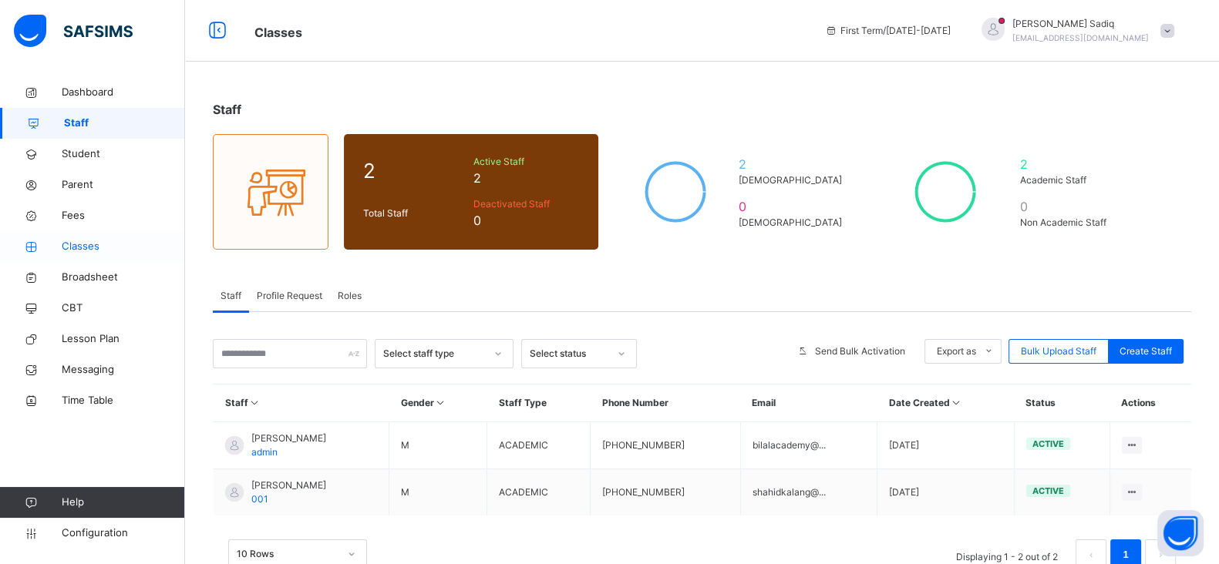
click at [75, 244] on span "Classes" at bounding box center [123, 246] width 123 height 15
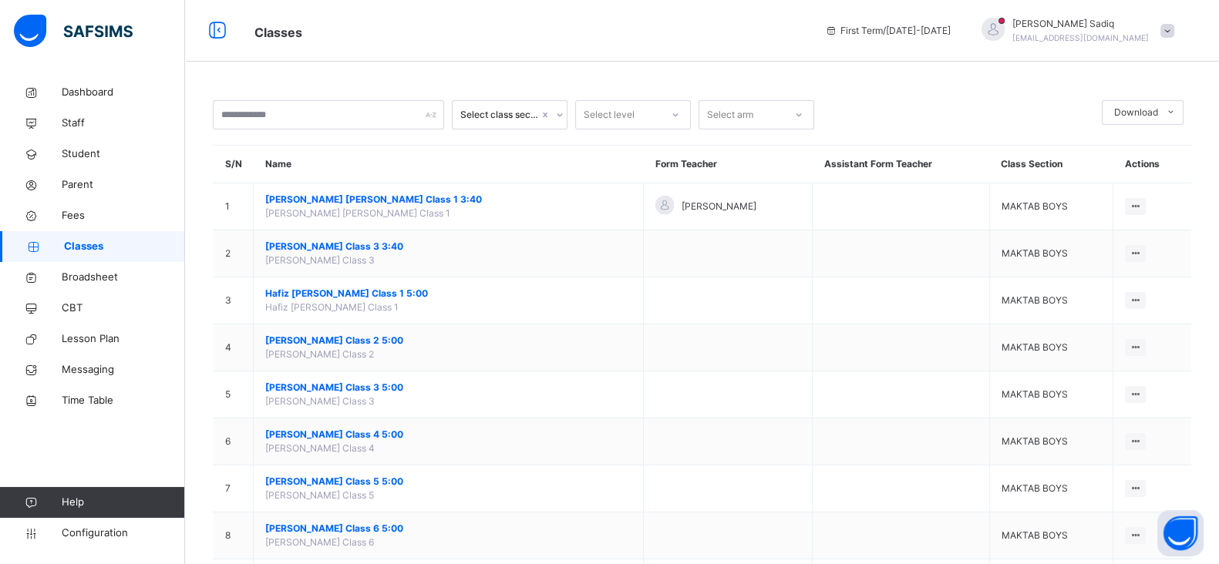
click at [506, 112] on div "Select class section" at bounding box center [499, 115] width 79 height 14
click at [496, 198] on div "MAKTAB GIRLS" at bounding box center [509, 202] width 114 height 26
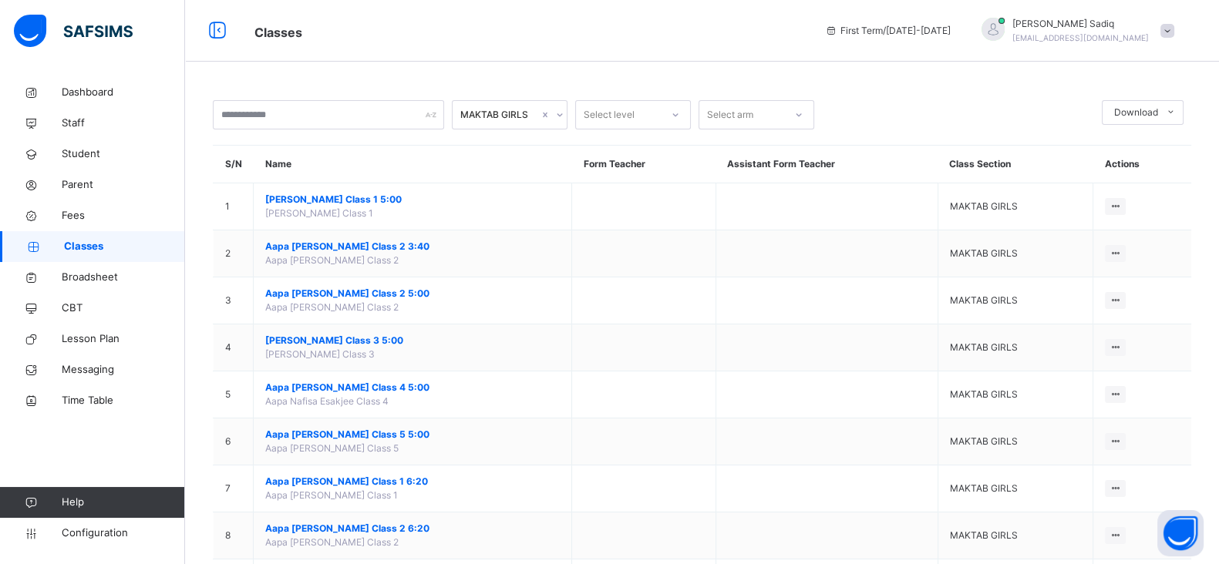
click at [550, 77] on div "MAKTAB GIRLS Select level Select arm Download Pdf Report Excel Report S/N Name …" at bounding box center [702, 408] width 1034 height 662
